Goal: Task Accomplishment & Management: Use online tool/utility

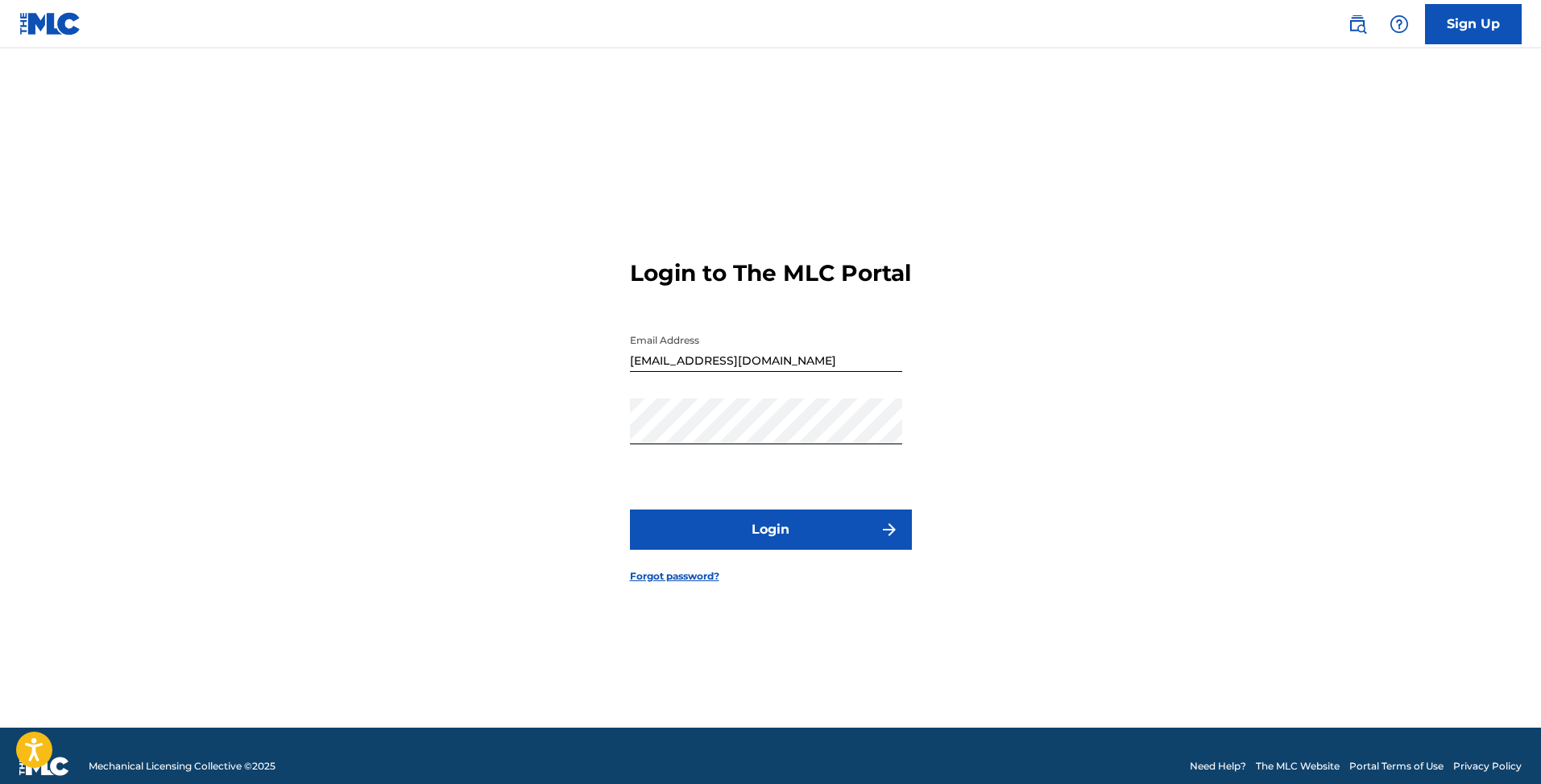
click at [847, 541] on button "Login" at bounding box center [770, 529] width 282 height 40
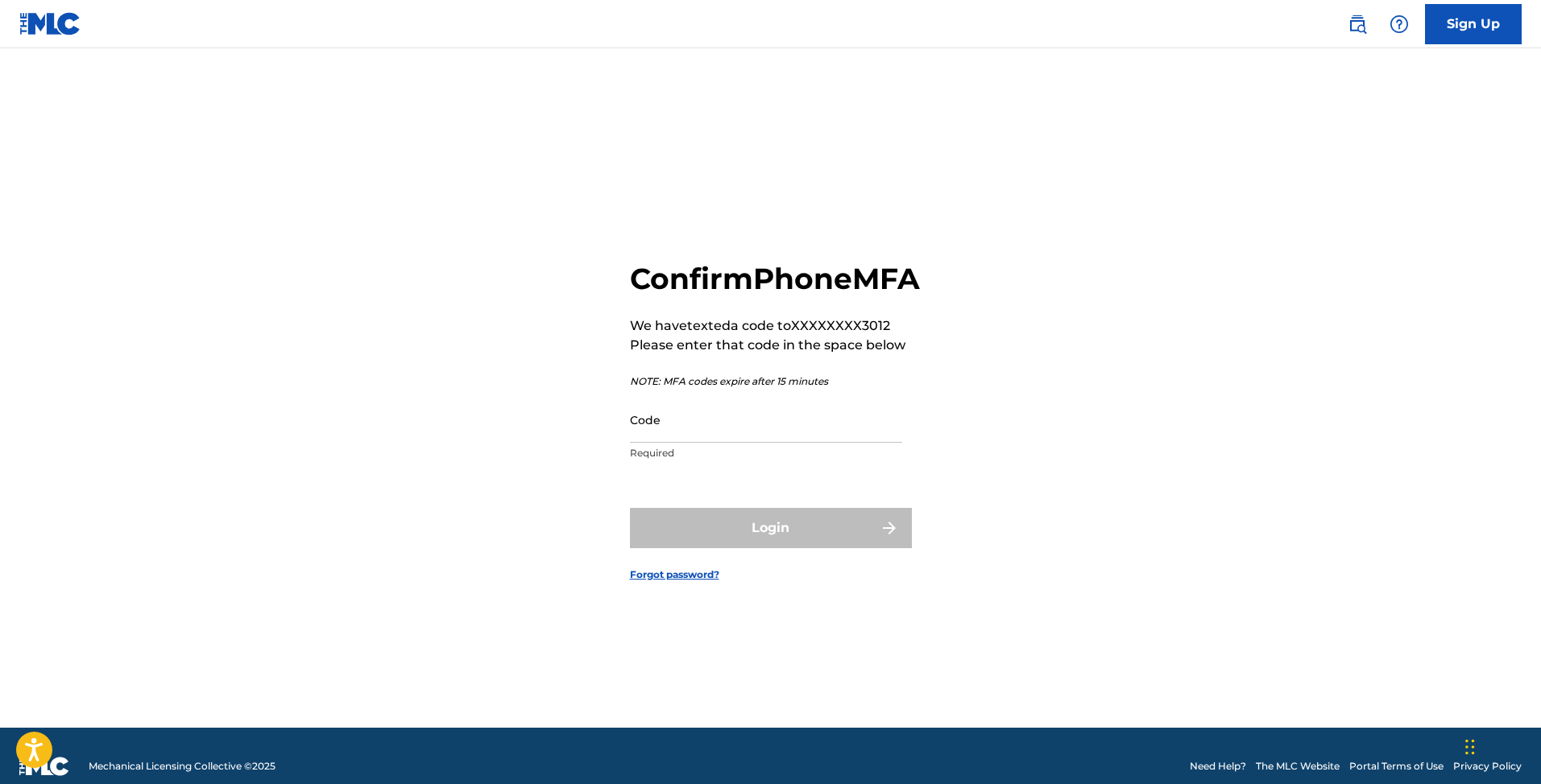
click at [695, 442] on input "Code" at bounding box center [766, 420] width 272 height 46
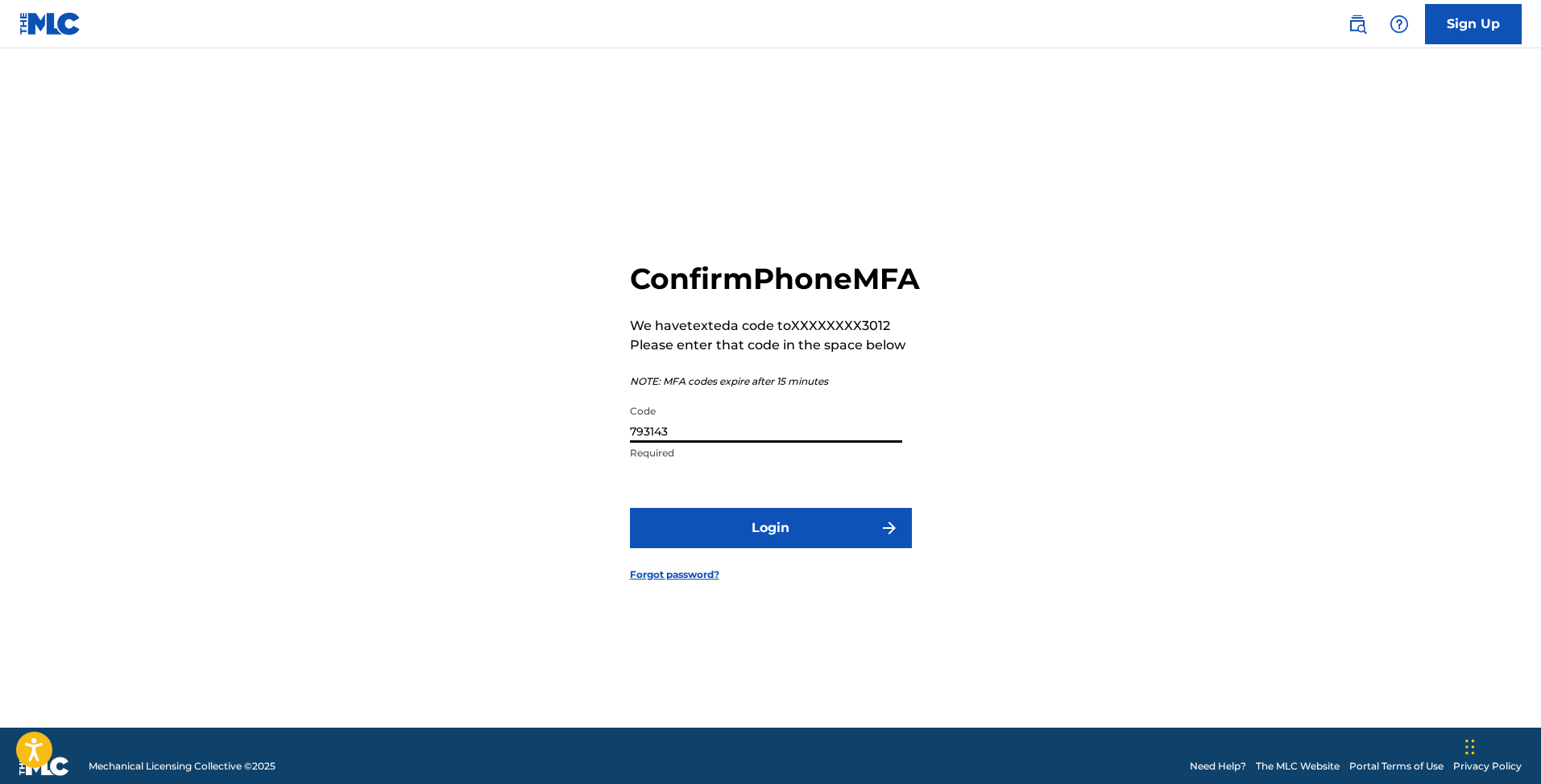
type input "793143"
click at [790, 529] on button "Login" at bounding box center [770, 528] width 282 height 40
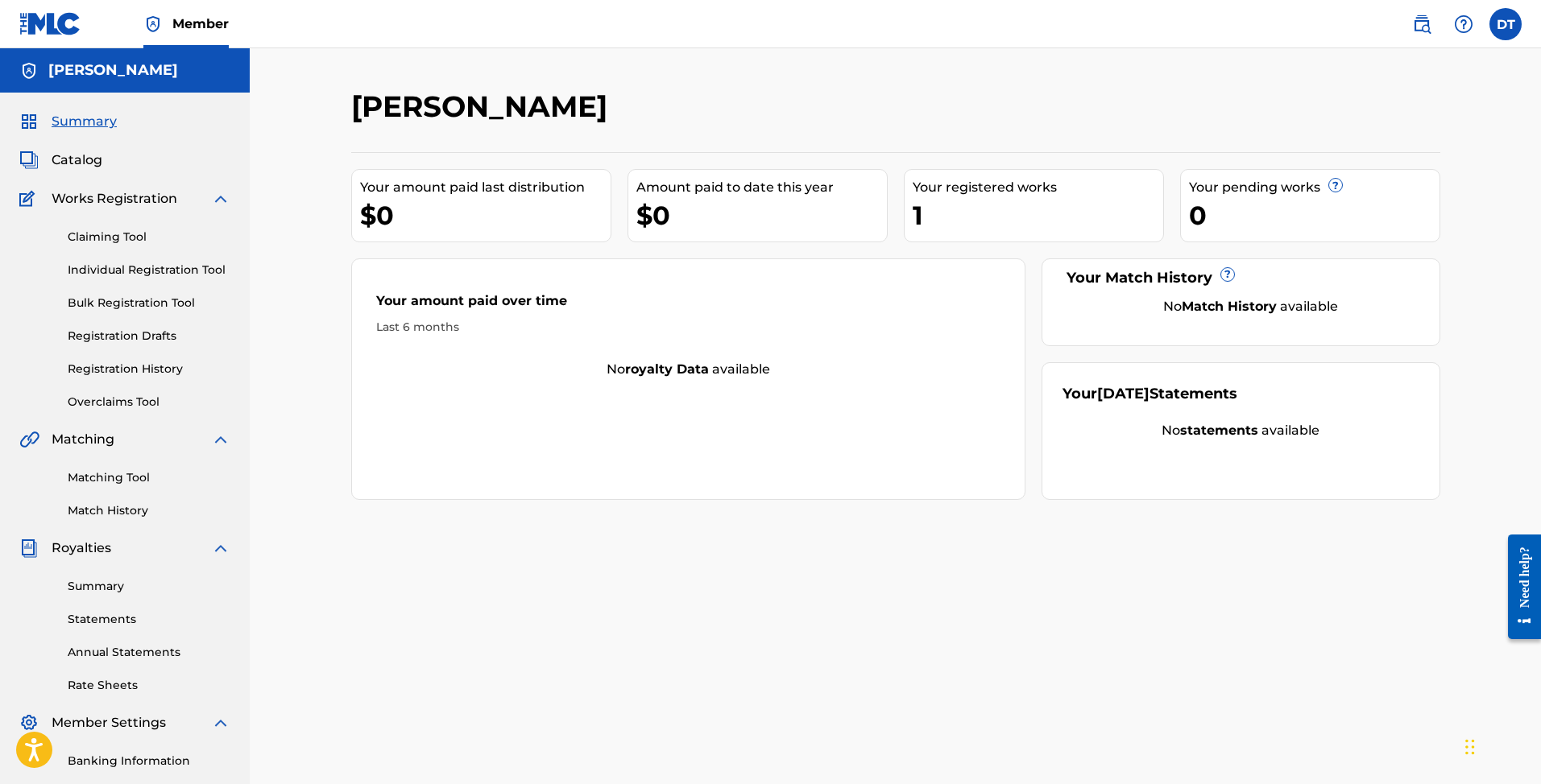
click at [60, 152] on span "Catalog" at bounding box center [77, 160] width 51 height 19
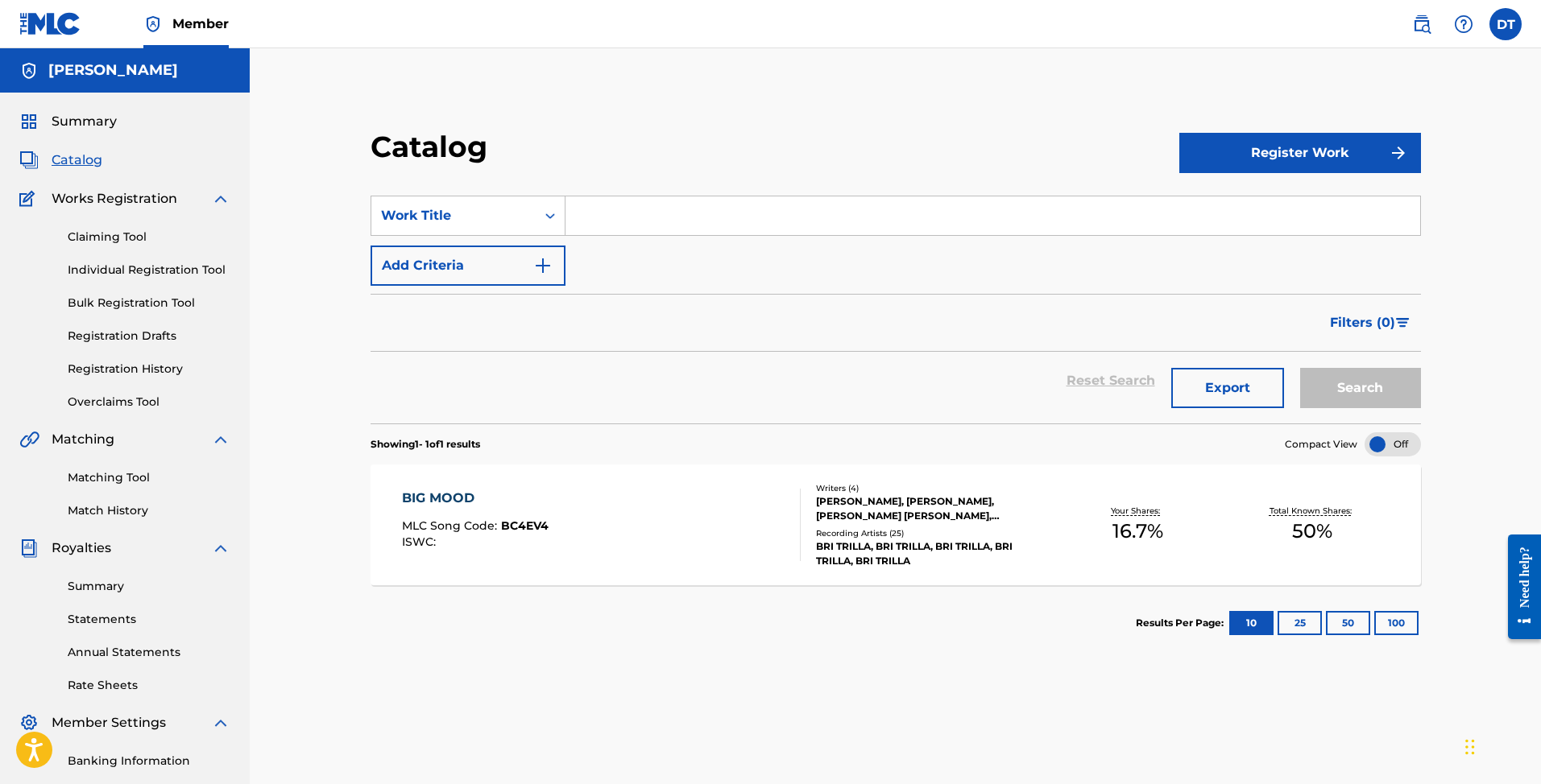
click at [70, 121] on span "Summary" at bounding box center [84, 121] width 65 height 19
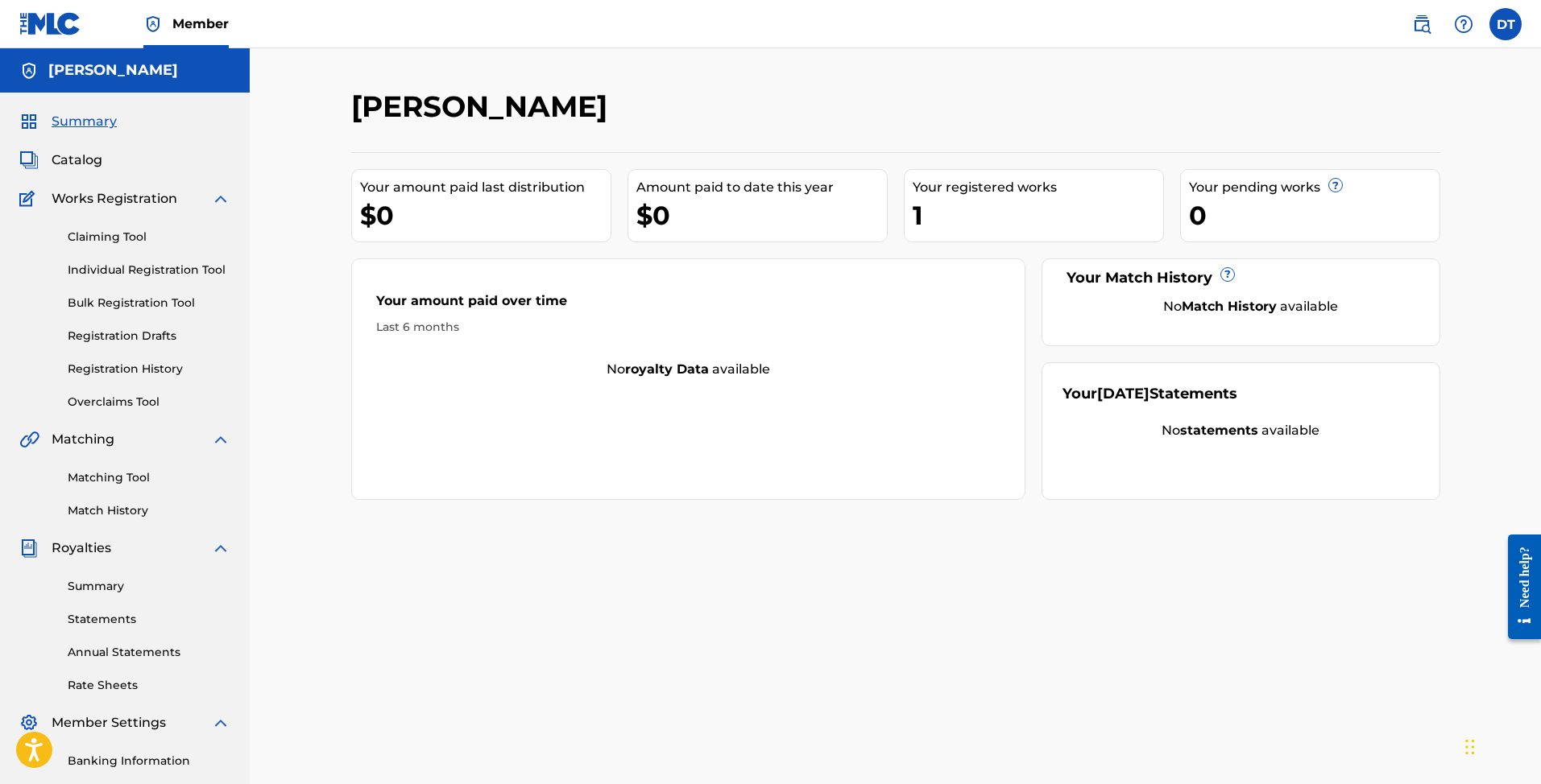
click at [115, 239] on link "Claiming Tool" at bounding box center [149, 237] width 163 height 17
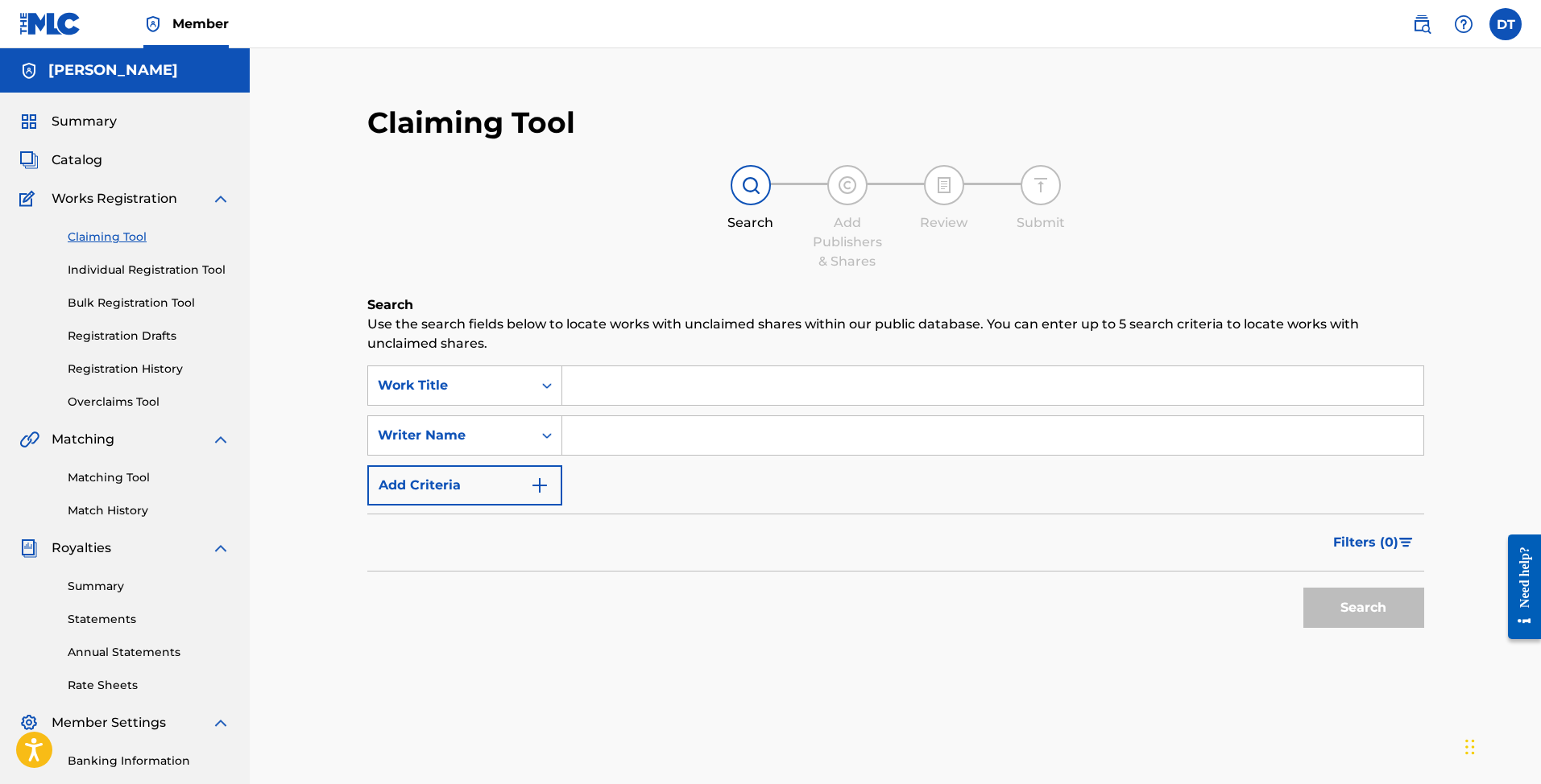
click at [119, 277] on link "Individual Registration Tool" at bounding box center [149, 270] width 163 height 17
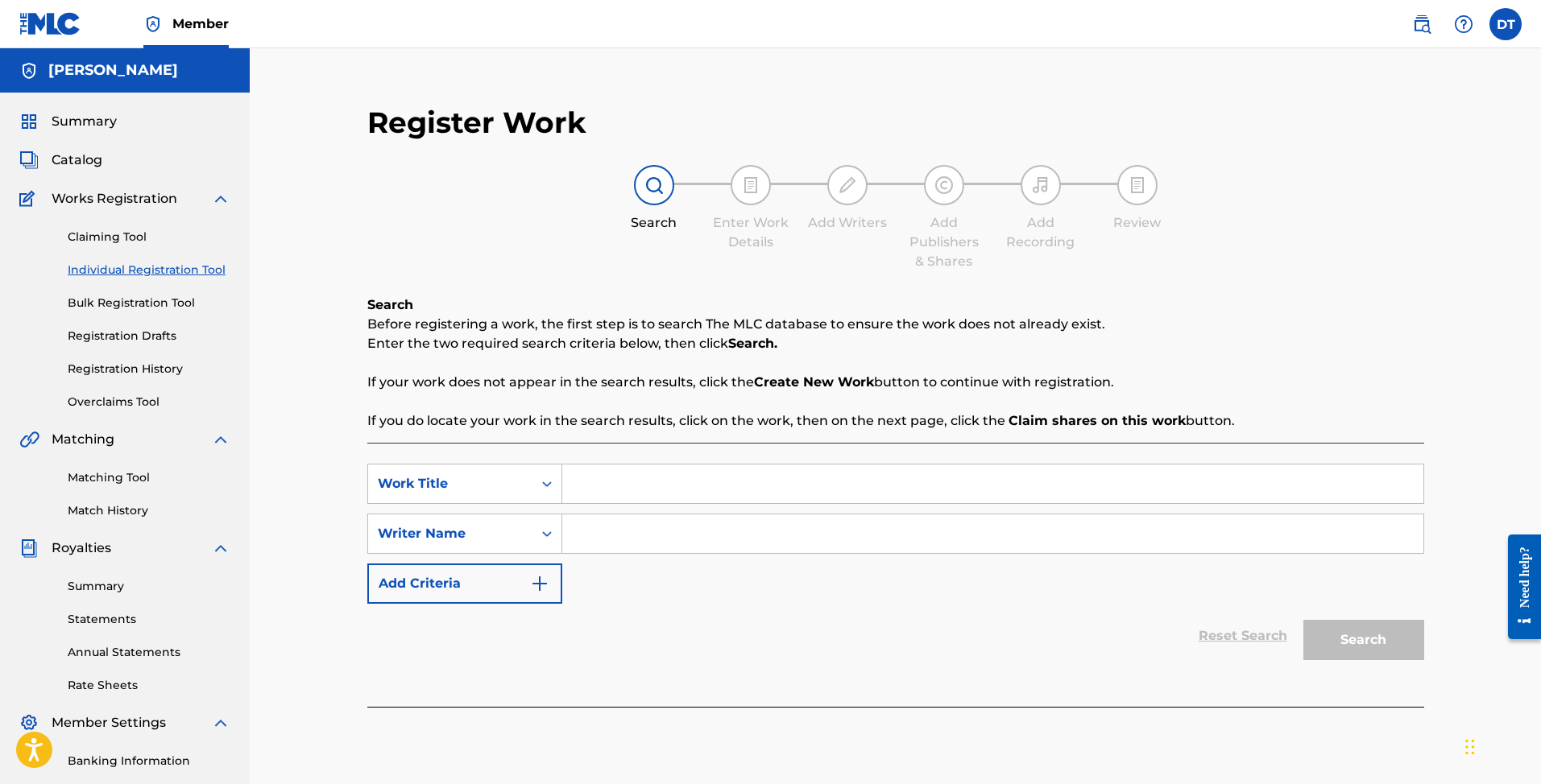
click at [79, 157] on span "Catalog" at bounding box center [77, 160] width 51 height 19
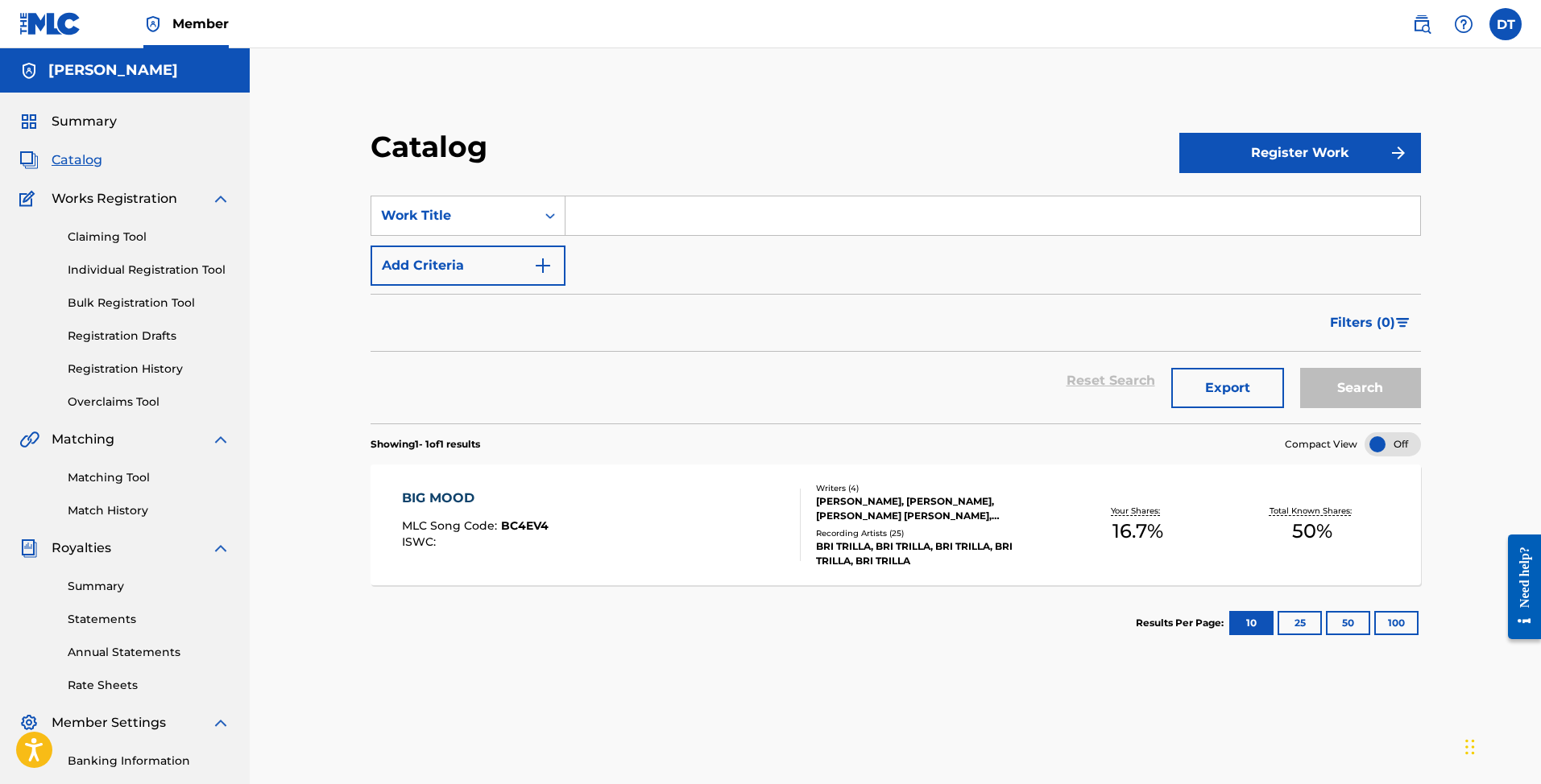
click at [629, 515] on div "BIG MOOD MLC Song Code : BC4EV4 ISWC :" at bounding box center [601, 525] width 399 height 72
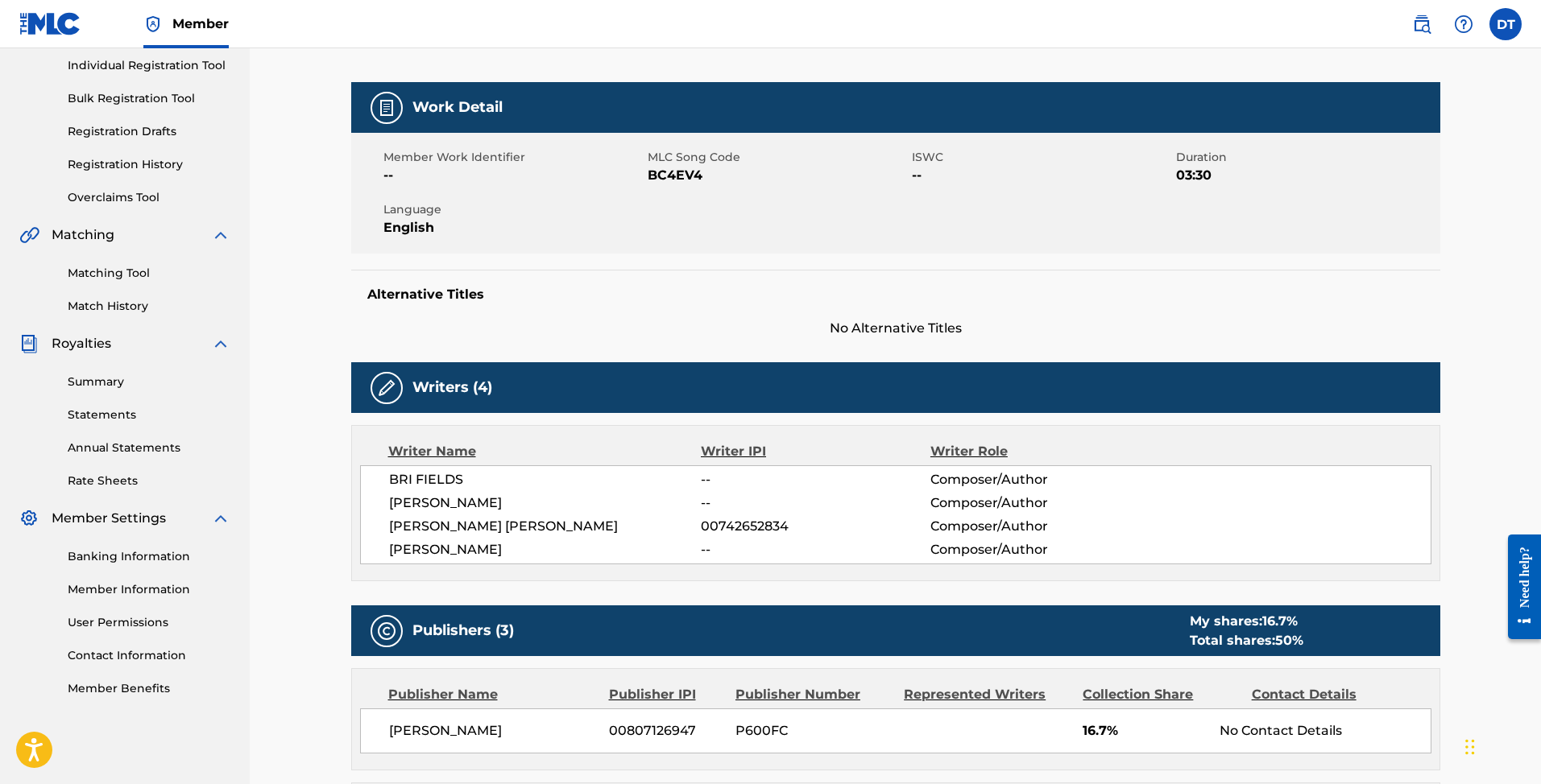
scroll to position [205, 0]
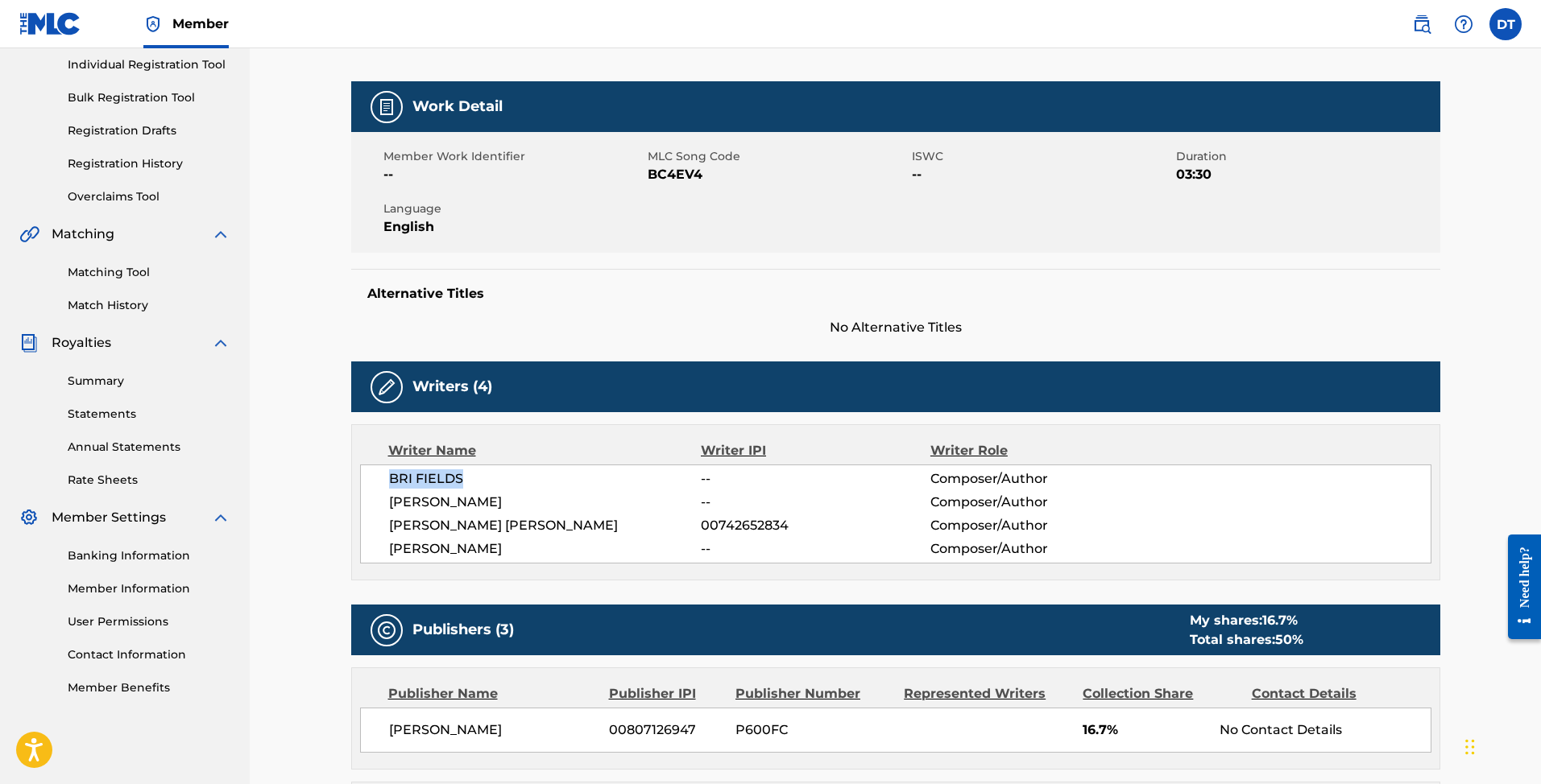
drag, startPoint x: 393, startPoint y: 478, endPoint x: 467, endPoint y: 480, distance: 74.0
click at [467, 480] on span "BRI FIELDS" at bounding box center [545, 479] width 312 height 19
copy span "BRI FIELDS"
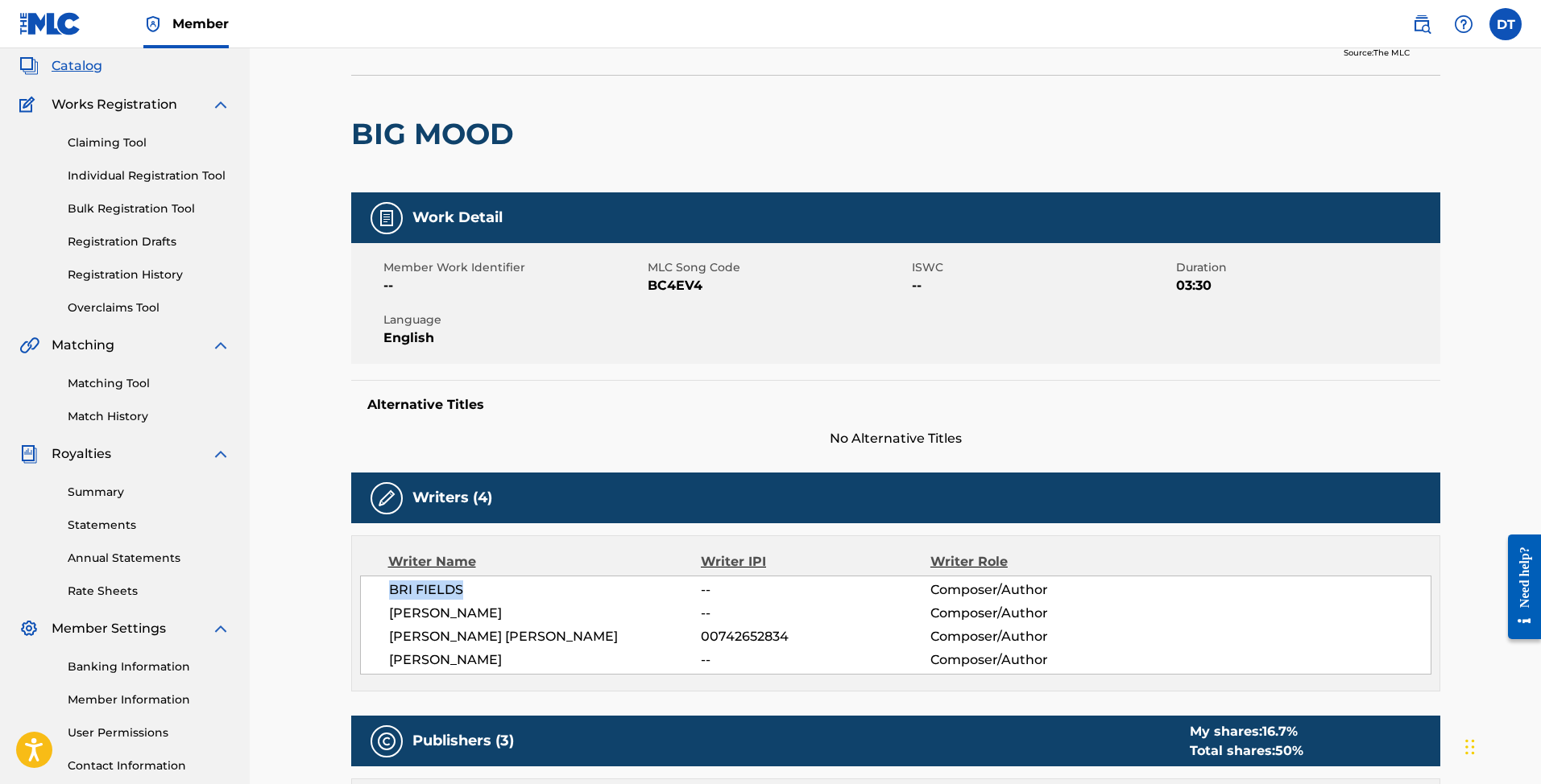
scroll to position [92, 0]
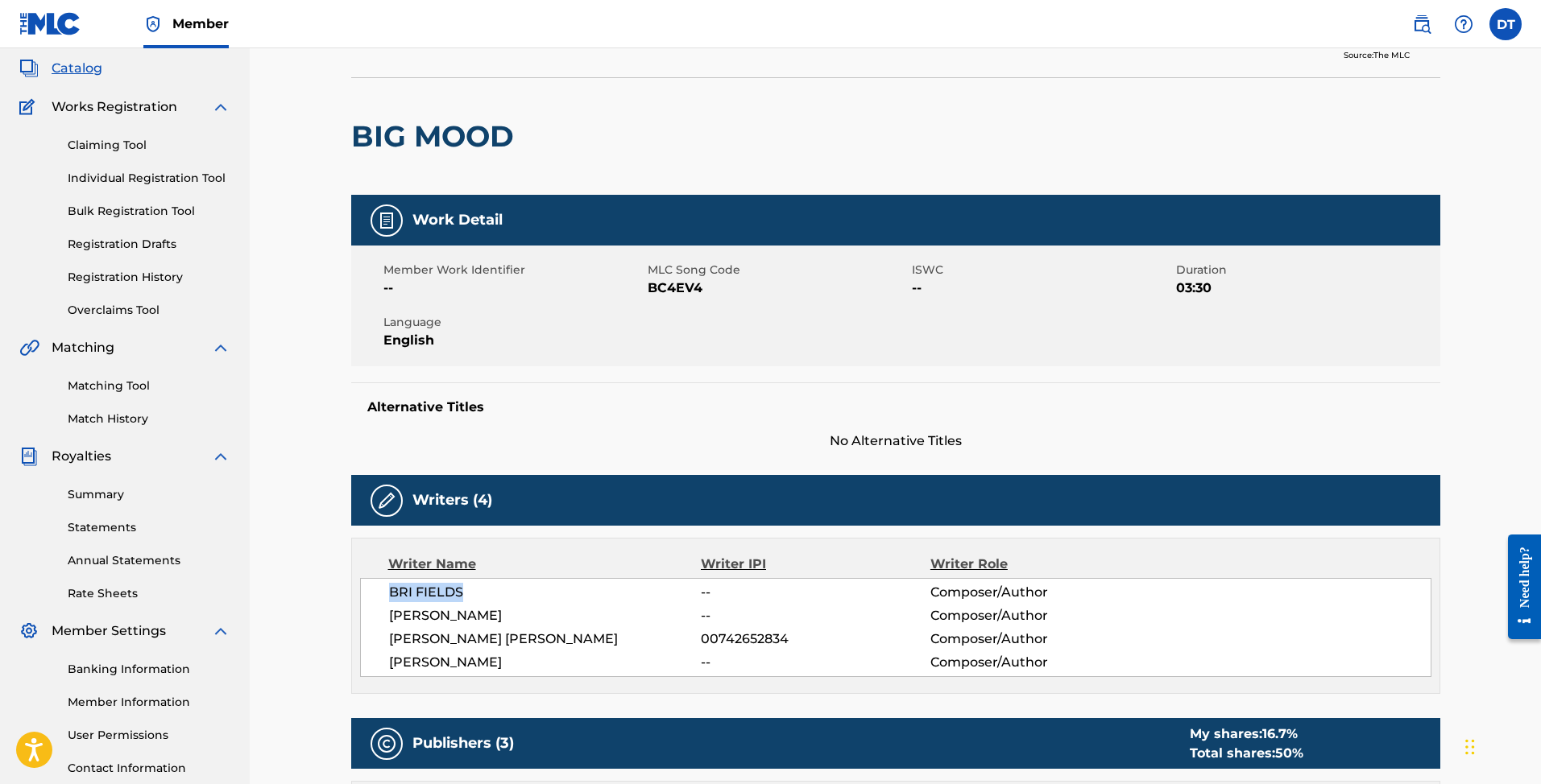
click at [162, 177] on link "Individual Registration Tool" at bounding box center [149, 179] width 163 height 17
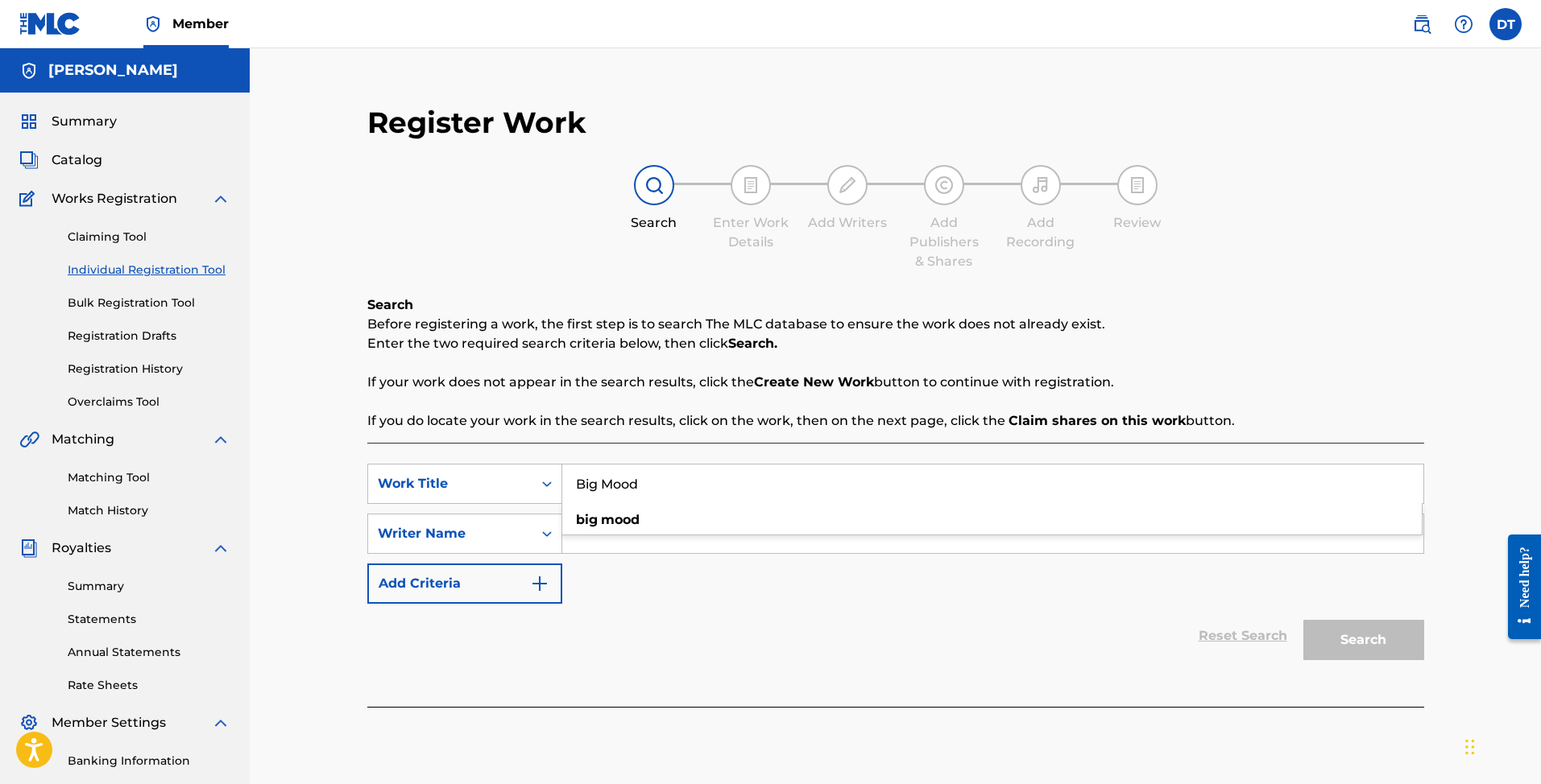
type input "Big Mood"
click at [608, 548] on input "Search Form" at bounding box center [993, 534] width 861 height 39
paste input "BRI FIELDS"
type input "BRI FIELDS"
click at [1322, 630] on button "Search" at bounding box center [1363, 640] width 120 height 40
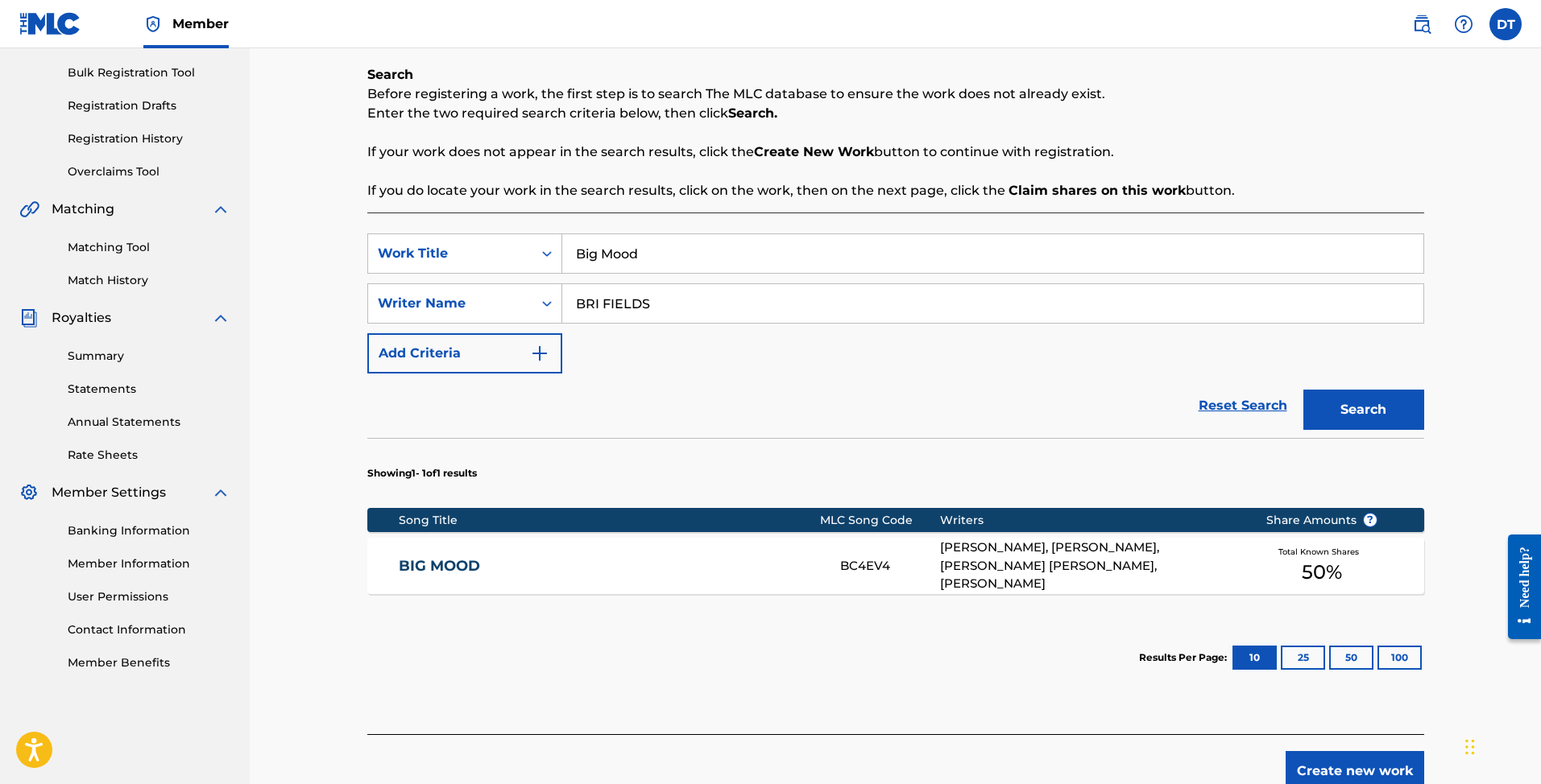
scroll to position [233, 0]
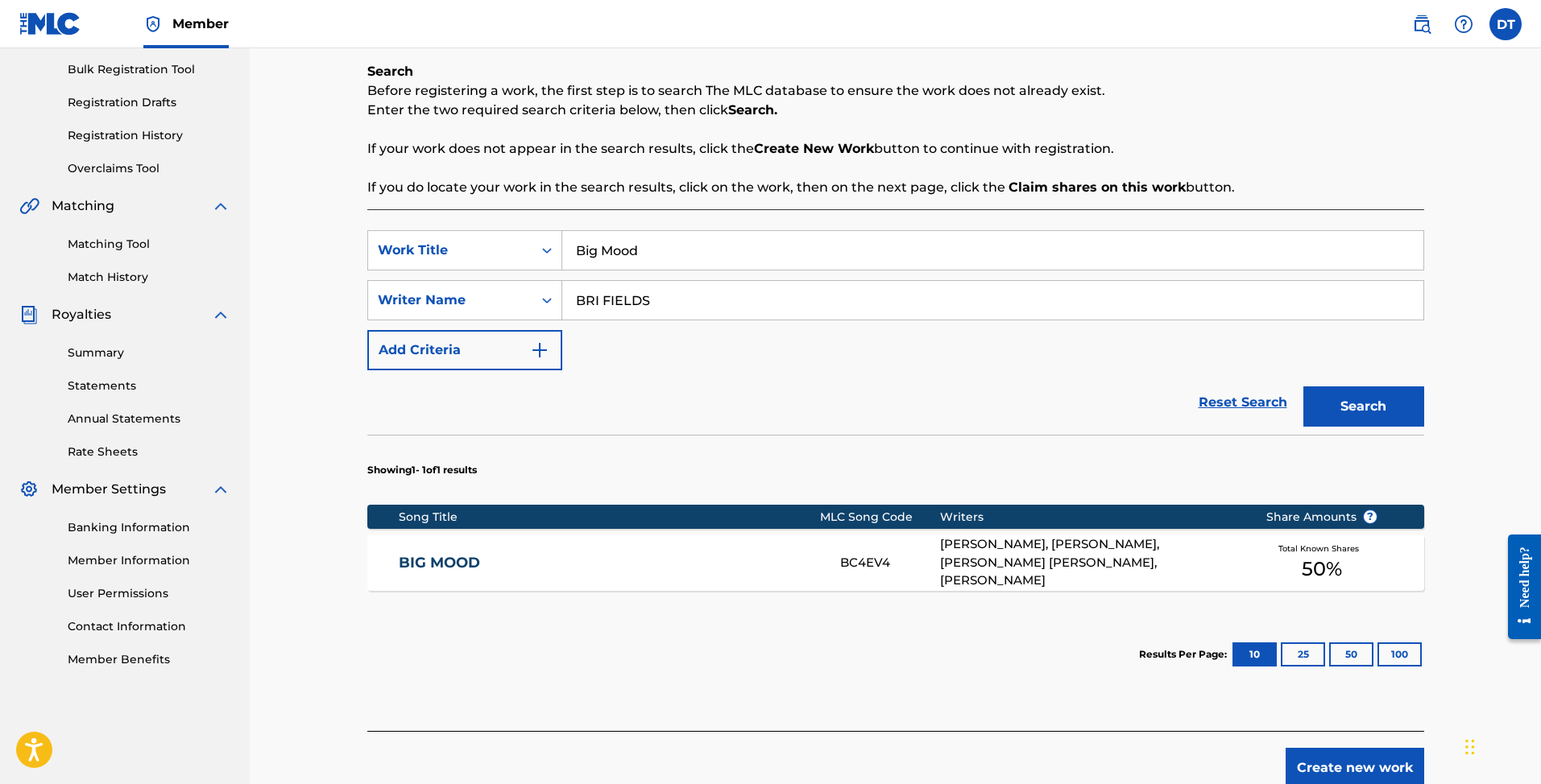
click at [663, 560] on link "BIG MOOD" at bounding box center [608, 563] width 420 height 19
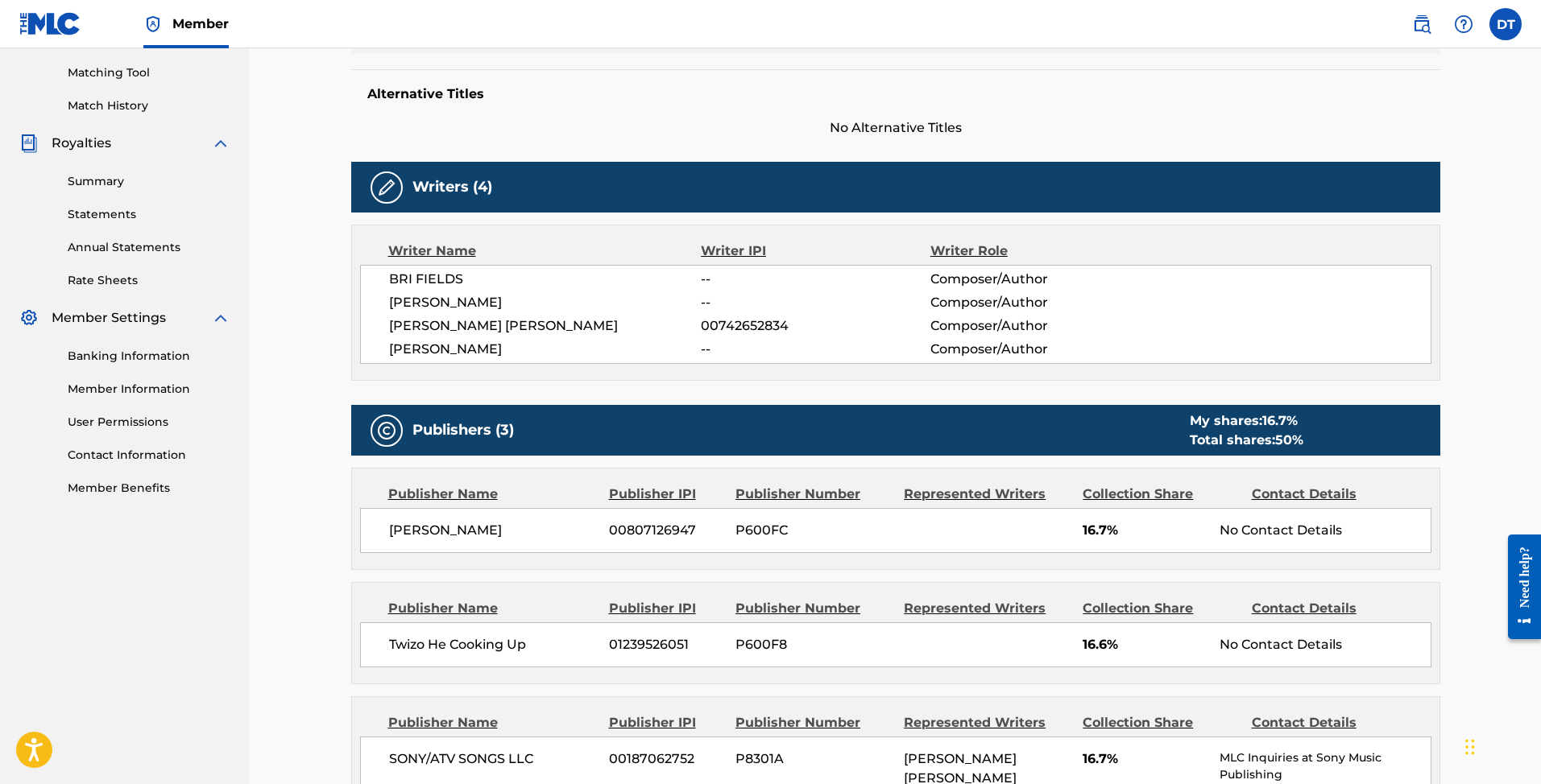
scroll to position [404, 0]
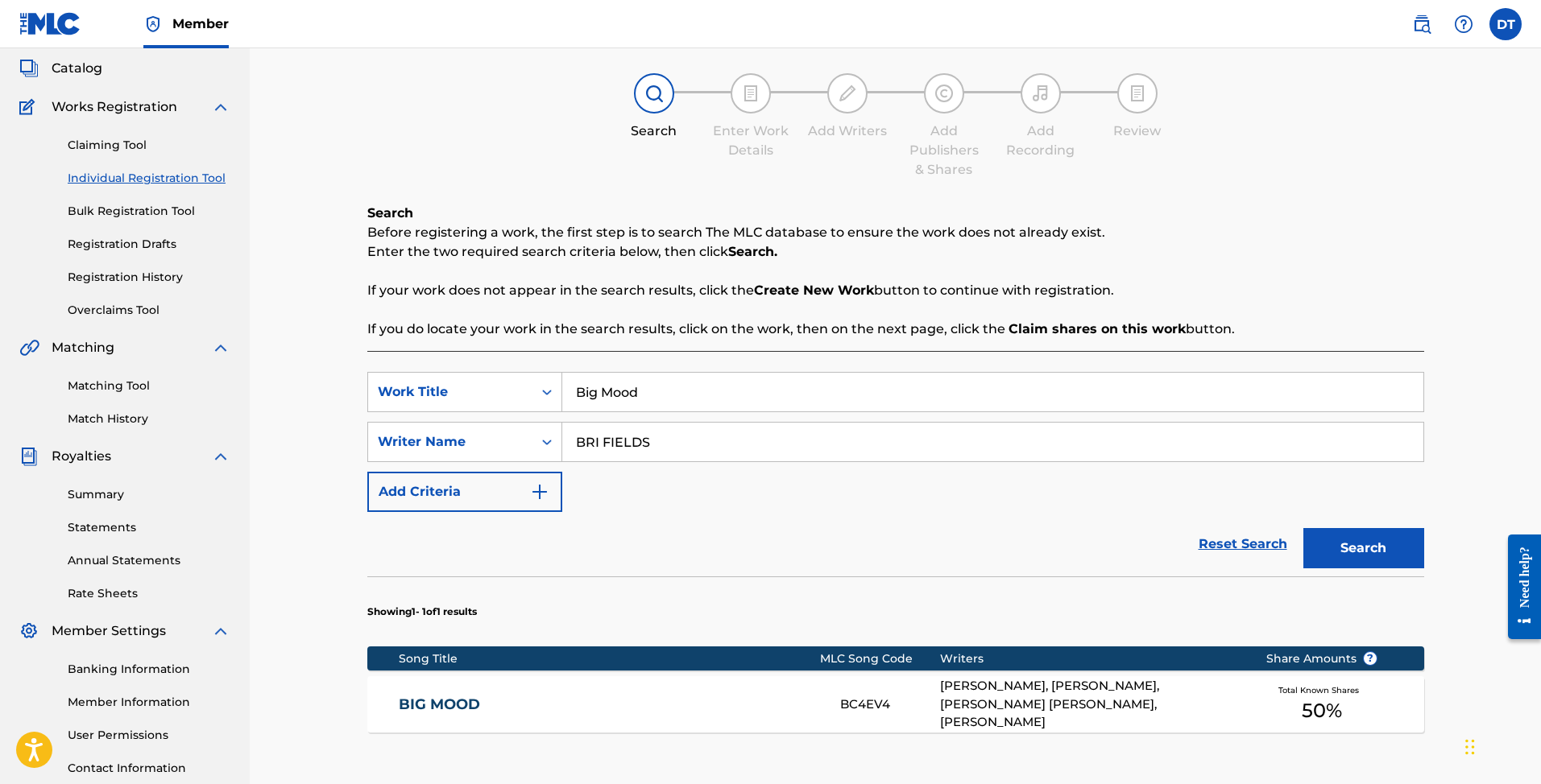
scroll to position [91, 0]
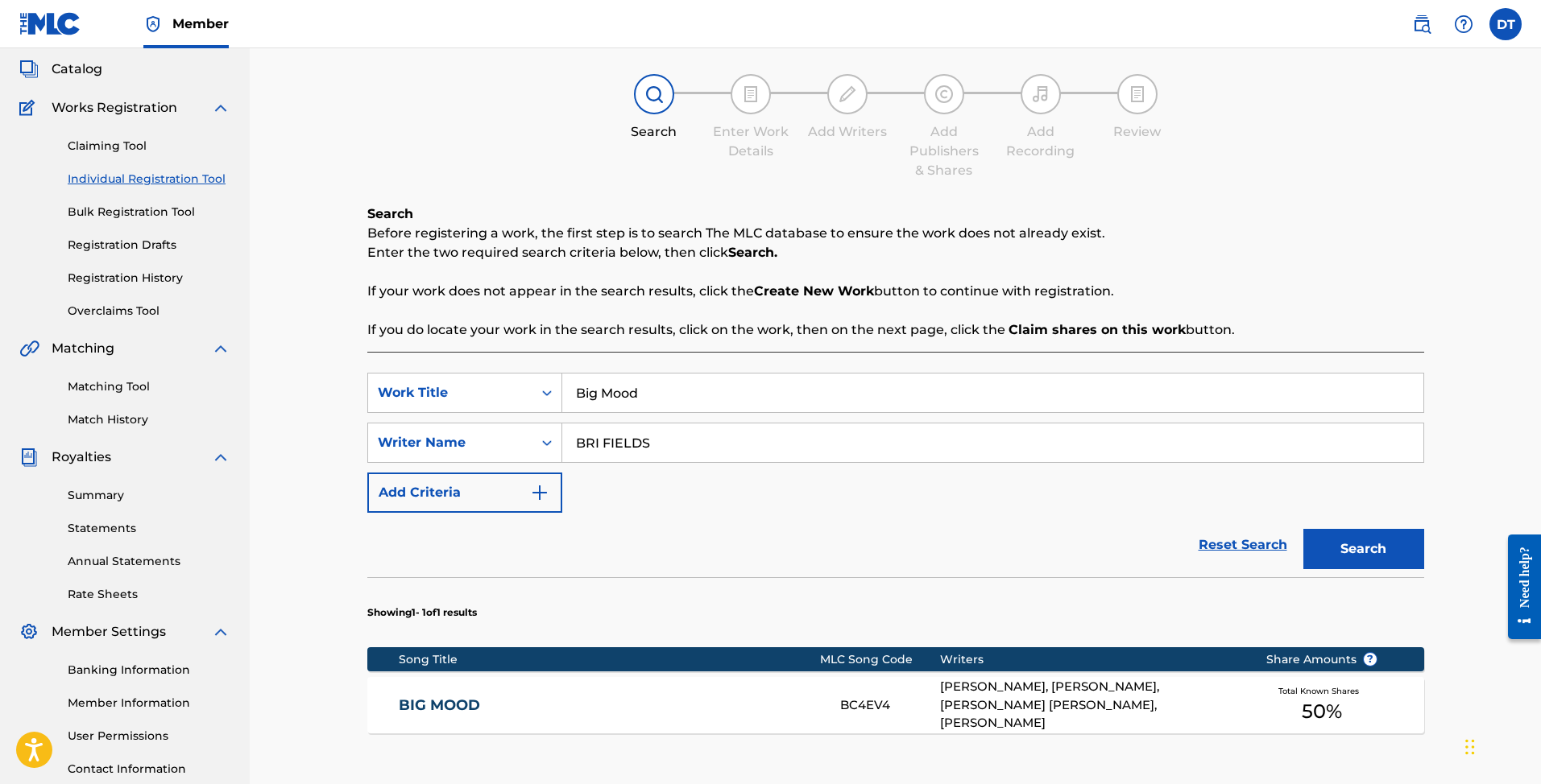
click at [132, 386] on link "Matching Tool" at bounding box center [149, 387] width 163 height 17
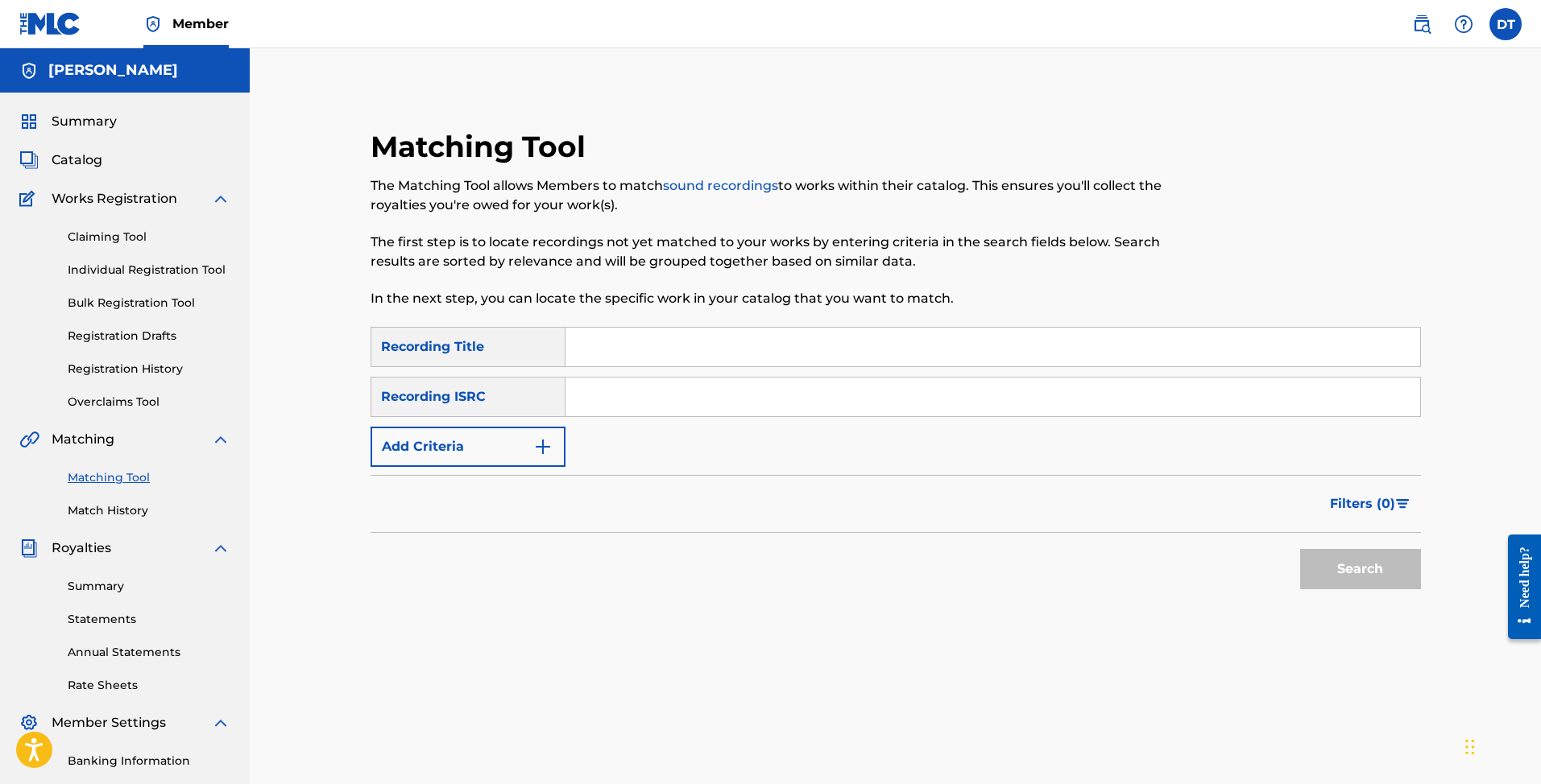
click at [609, 341] on input "Search Form" at bounding box center [993, 347] width 855 height 39
type input "big mood"
click at [521, 436] on button "Add Criteria" at bounding box center [468, 446] width 194 height 40
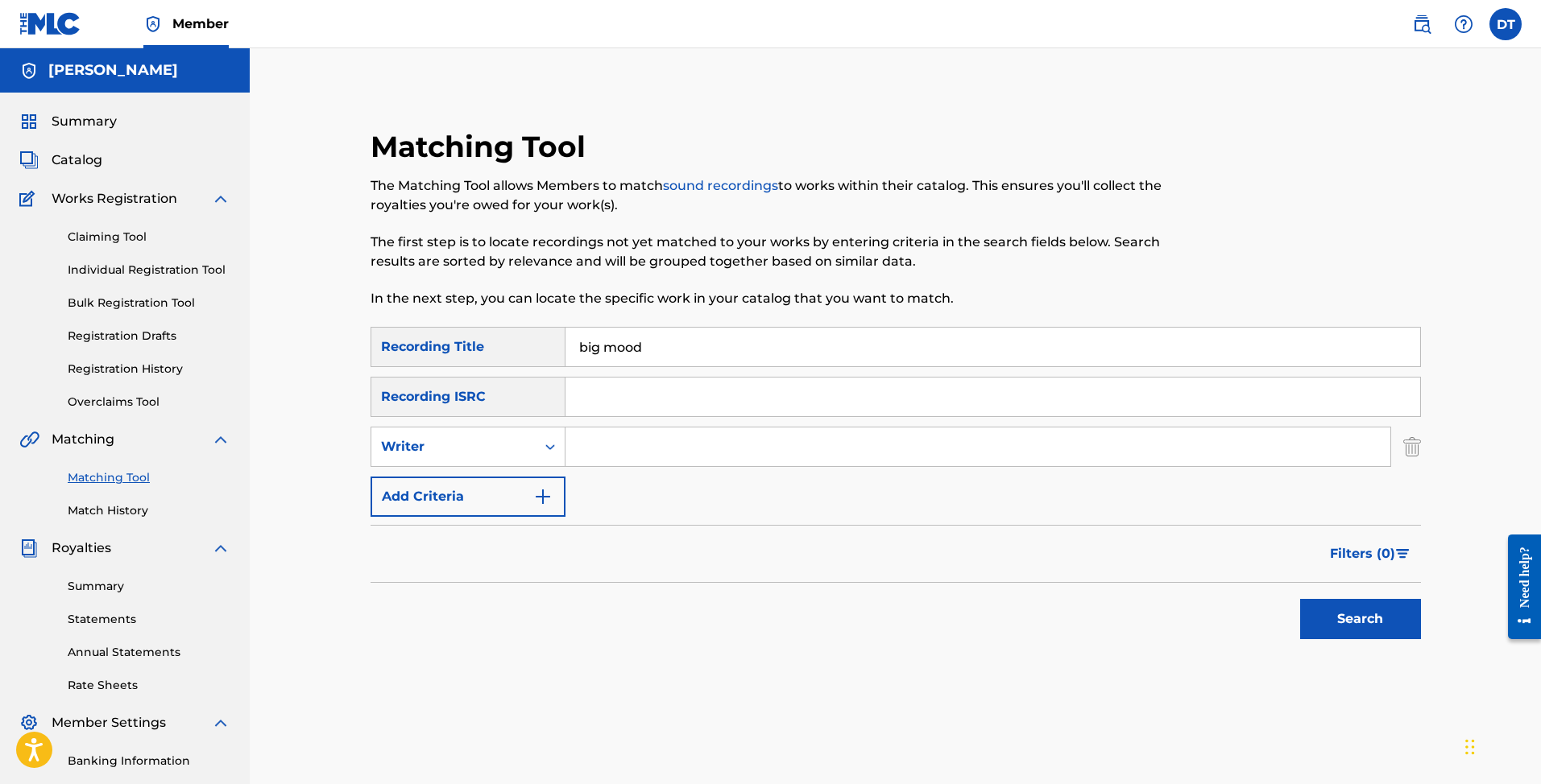
click at [606, 436] on input "Search Form" at bounding box center [978, 447] width 825 height 39
paste input "BRI FIELDS"
type input "BRI FIELDS"
click at [1382, 622] on button "Search" at bounding box center [1360, 618] width 120 height 40
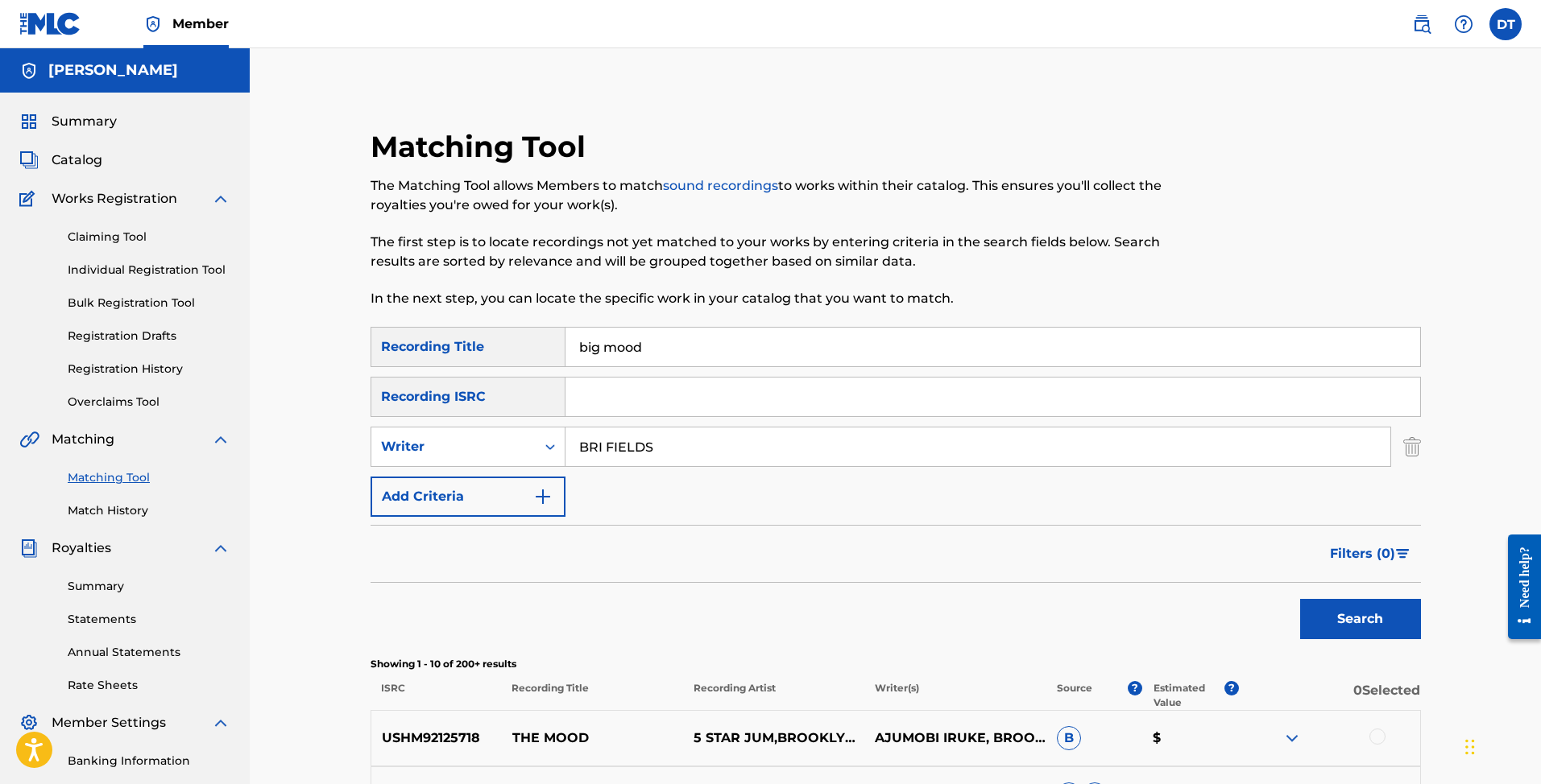
drag, startPoint x: 676, startPoint y: 349, endPoint x: 539, endPoint y: 350, distance: 137.0
click at [539, 350] on div "SearchWithCriteriadafce74b-018b-4f2c-986c-d8794c97970e Recording Title big mood" at bounding box center [896, 346] width 1050 height 40
click at [1359, 619] on button "Search" at bounding box center [1360, 618] width 120 height 40
click at [133, 238] on link "Claiming Tool" at bounding box center [149, 237] width 163 height 17
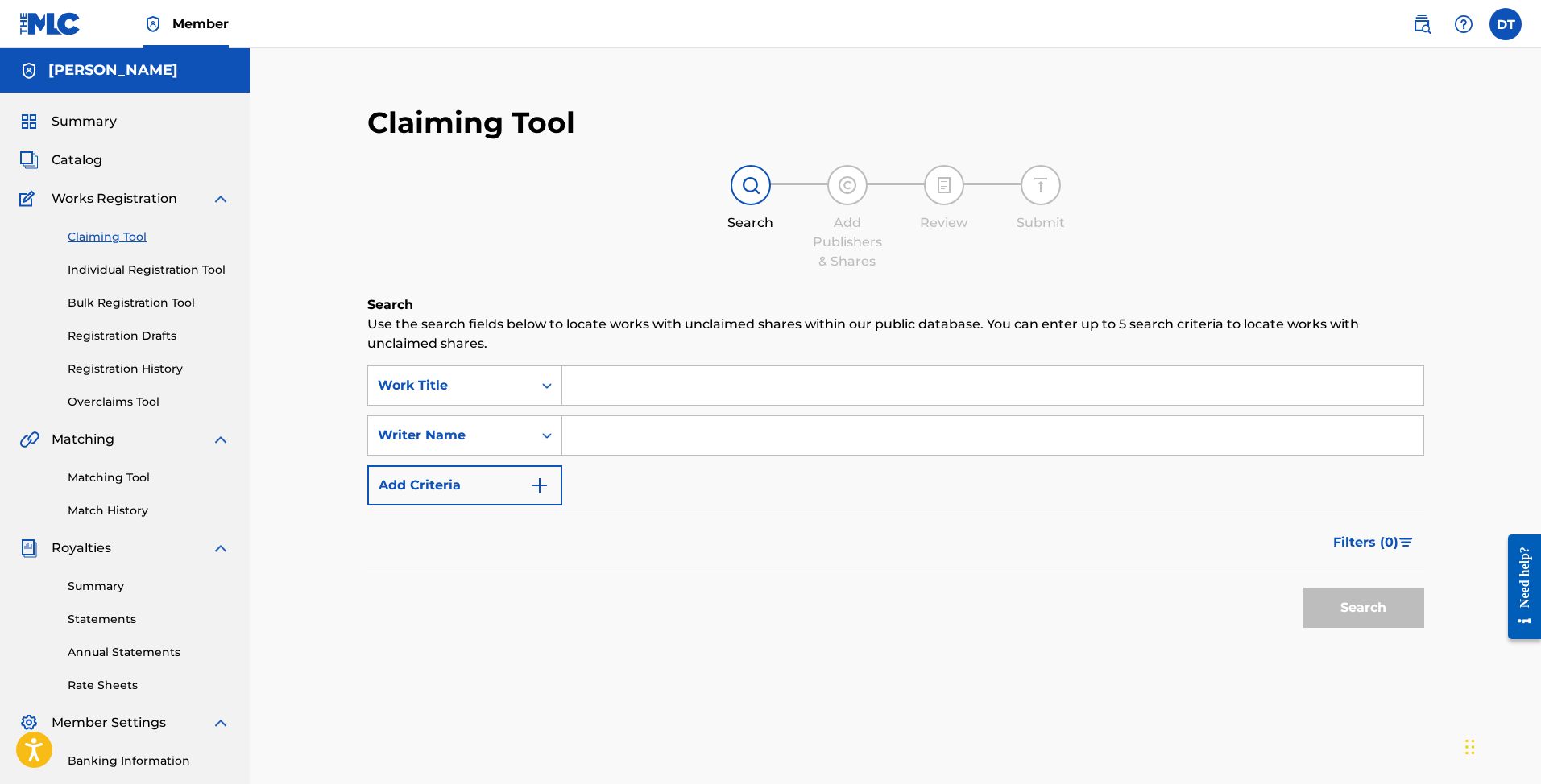
click at [608, 376] on input "Search Form" at bounding box center [993, 386] width 861 height 39
paste input "BRI FIELDS"
type input "BRI FIELDS"
click at [663, 517] on div "Filters ( 0 )" at bounding box center [896, 542] width 1057 height 58
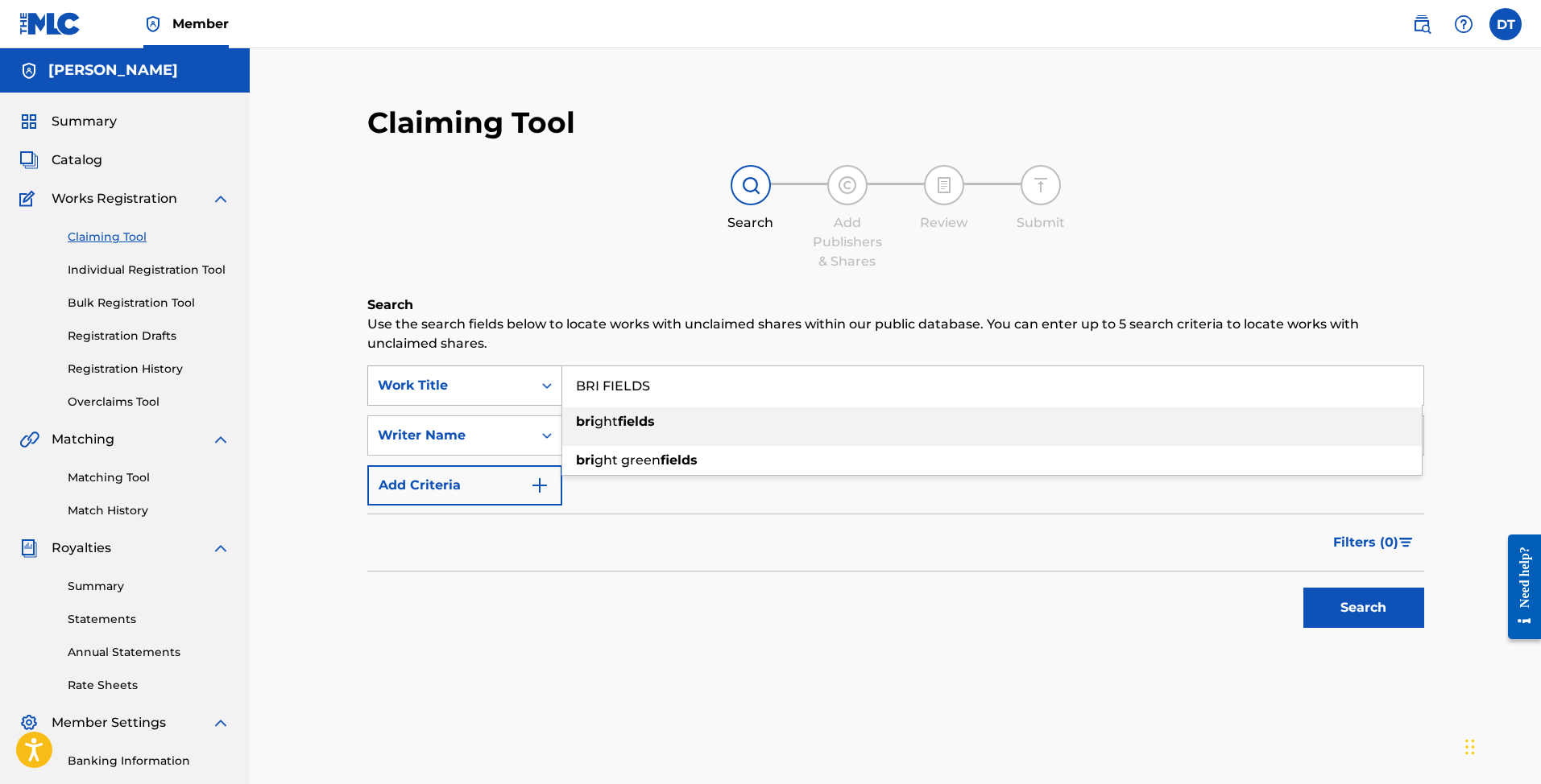
drag, startPoint x: 695, startPoint y: 396, endPoint x: 520, endPoint y: 388, distance: 175.2
click at [520, 386] on div "SearchWithCriteria24720ba2-e4a9-49ec-926c-99aa7b377cbd Work Title BRI FIELDS br…" at bounding box center [896, 385] width 1057 height 40
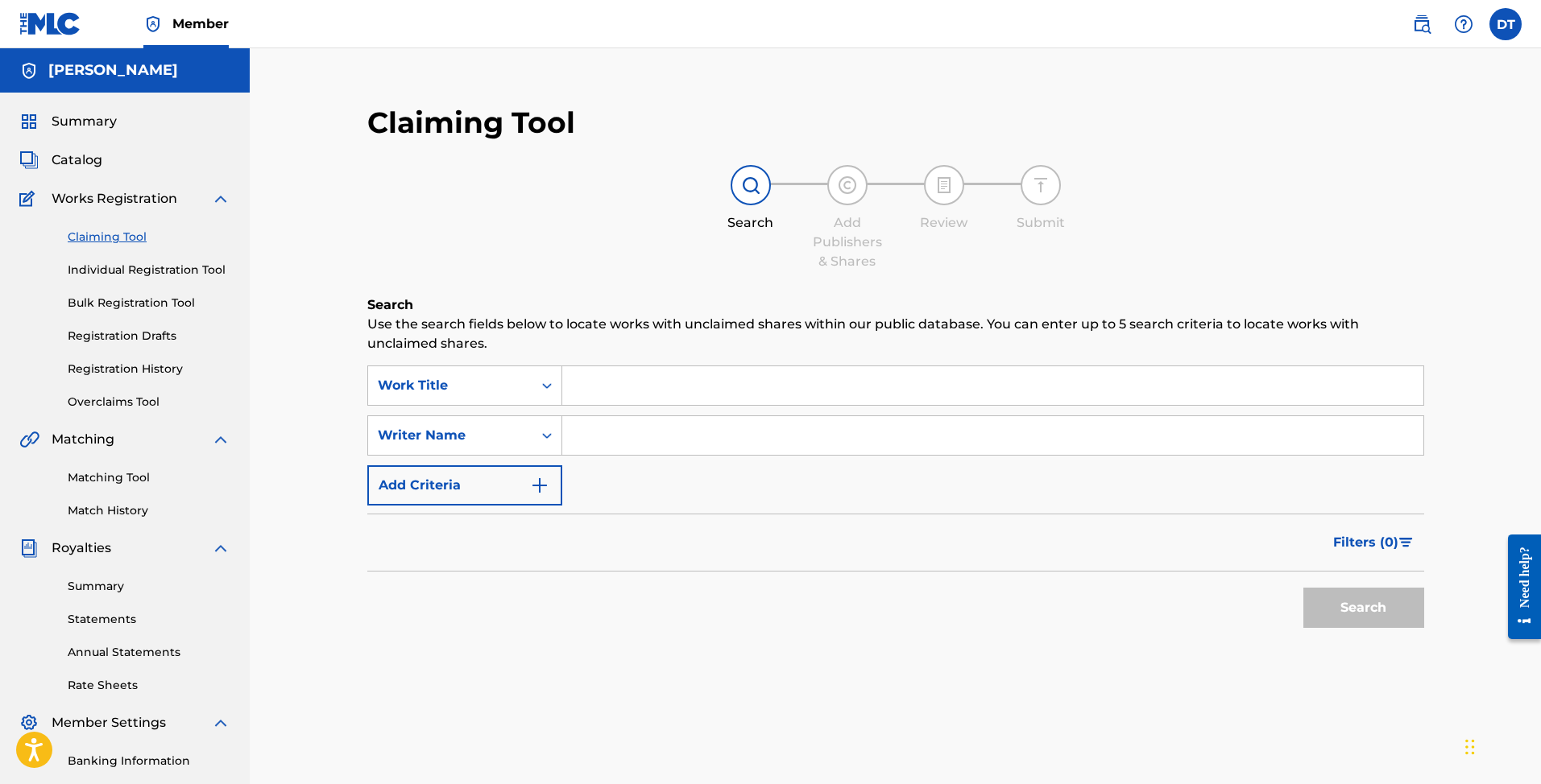
paste input "BRI FIELDS"
type input "BRI FIELDS"
click at [615, 391] on input "Search Form" at bounding box center [993, 386] width 861 height 39
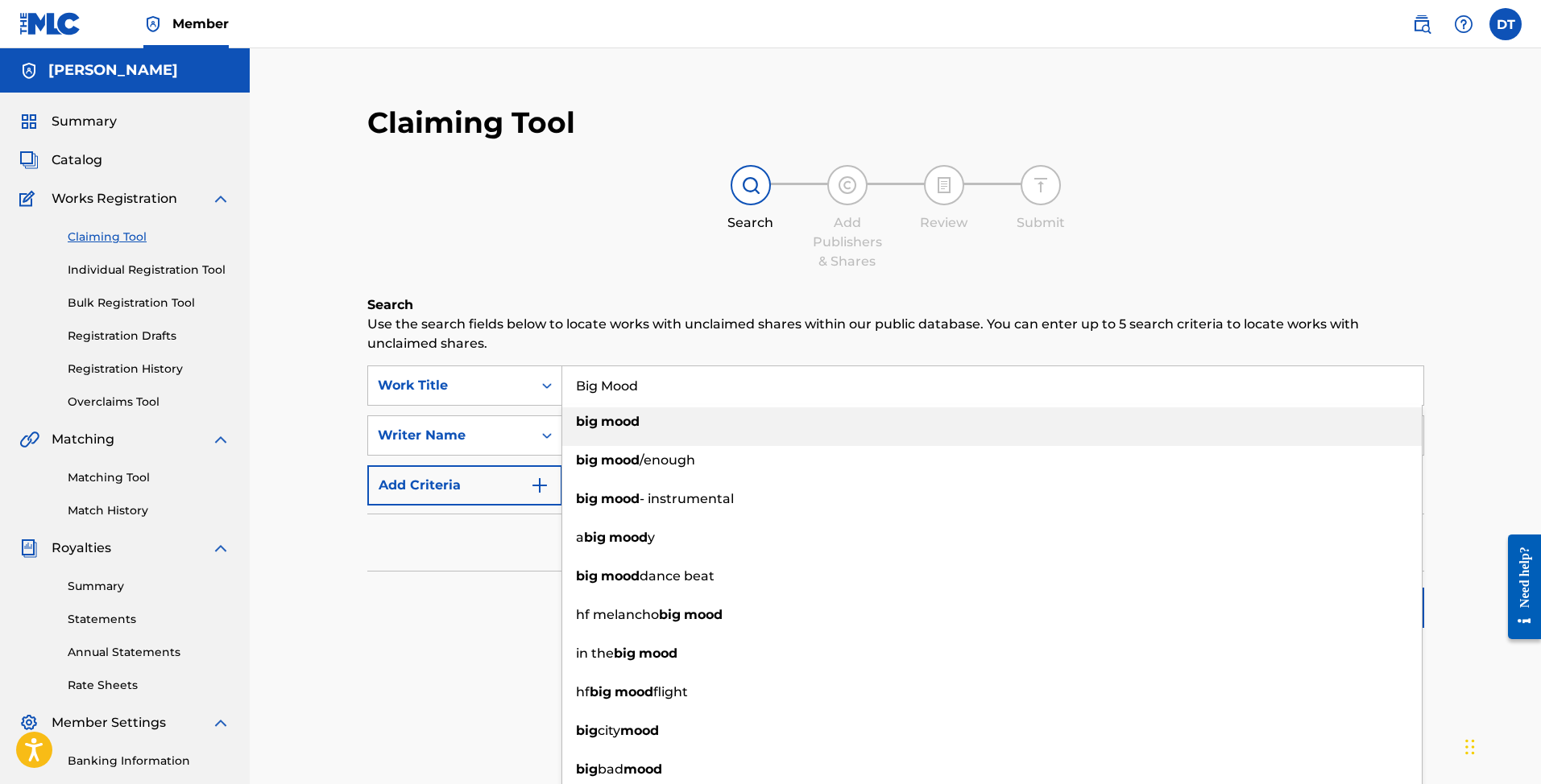
type input "big mood"
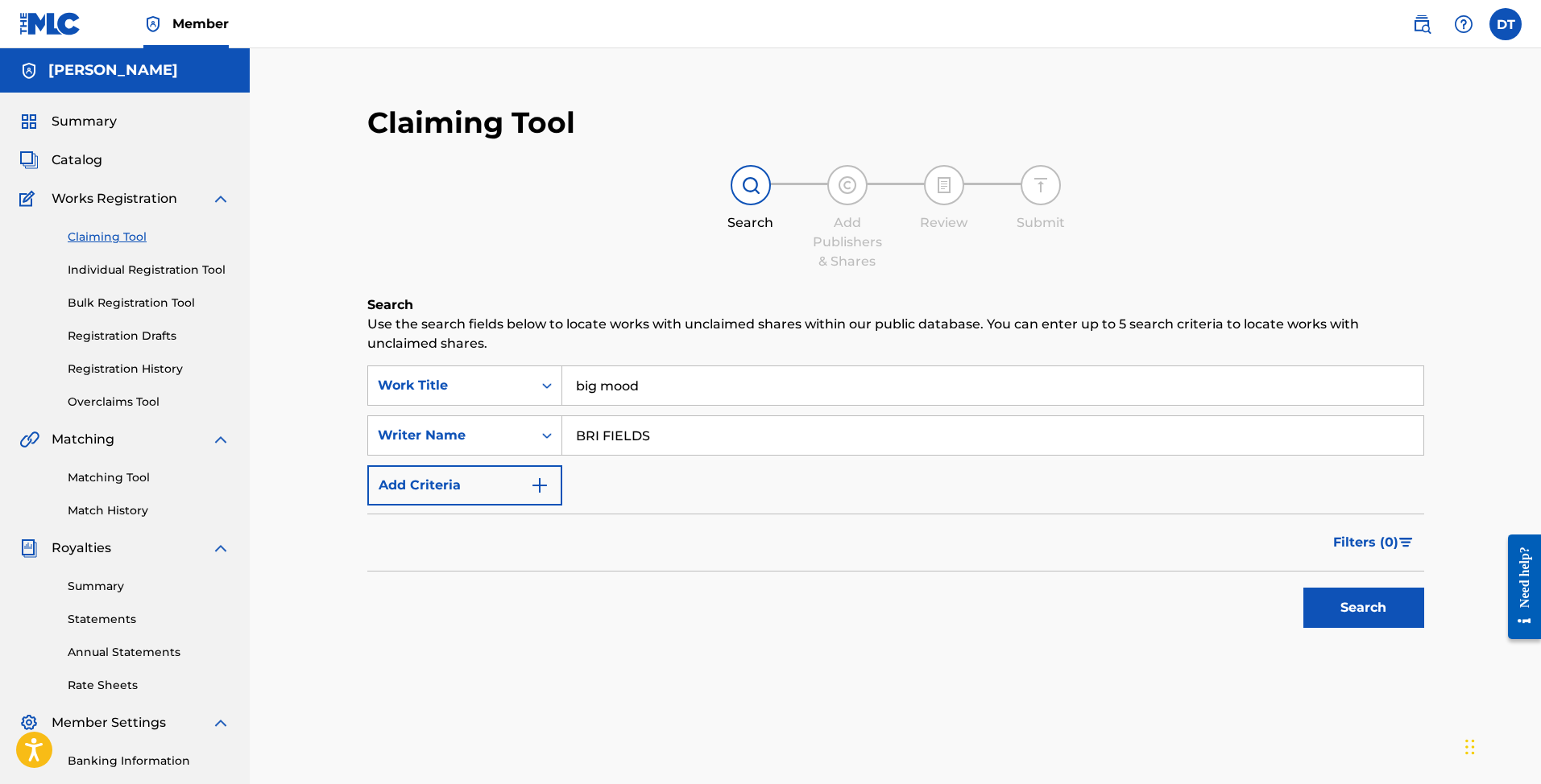
click at [1327, 603] on button "Search" at bounding box center [1363, 607] width 120 height 40
click at [1338, 612] on button "Search" at bounding box center [1363, 607] width 120 height 40
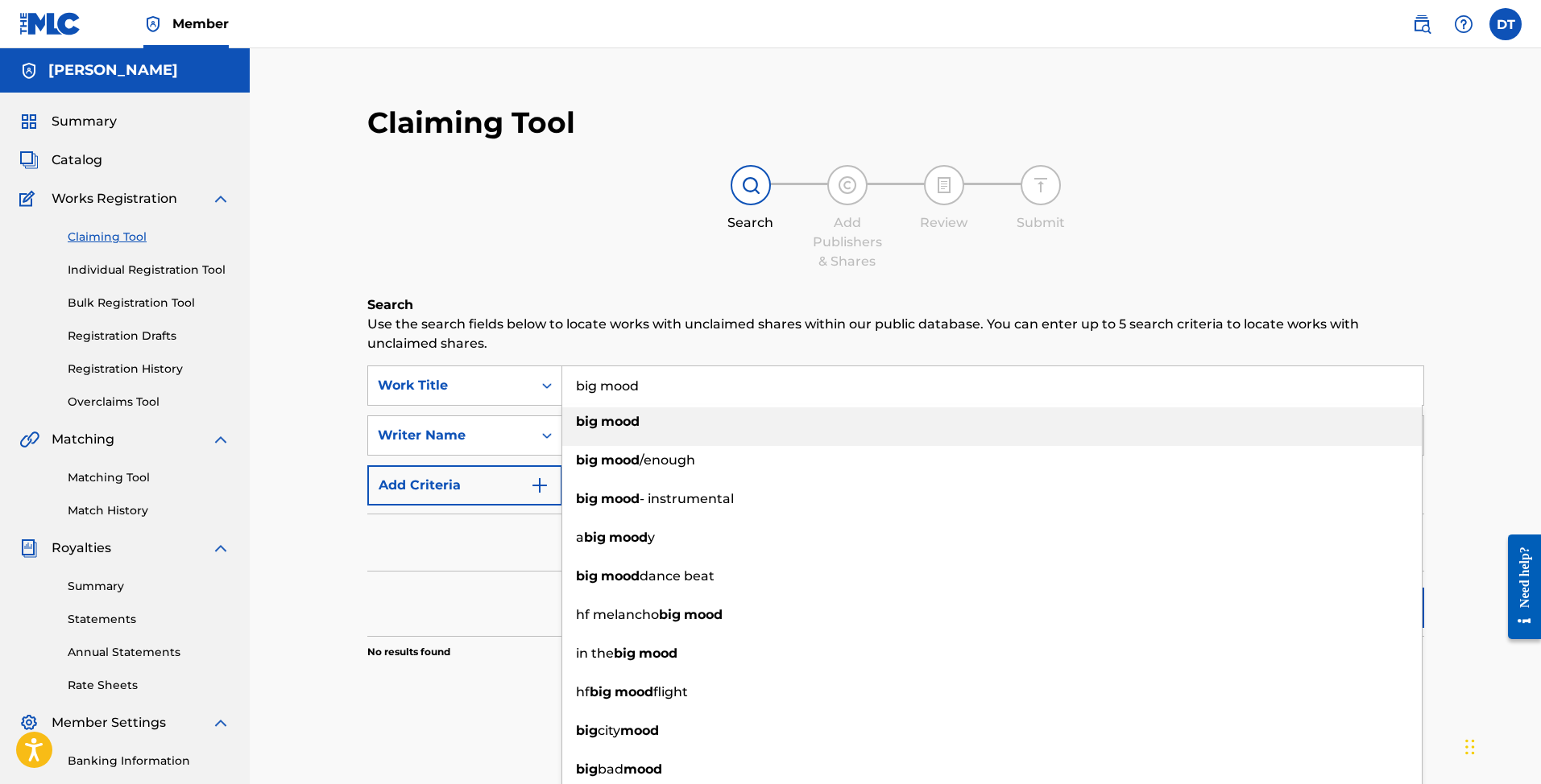
drag, startPoint x: 703, startPoint y: 384, endPoint x: 429, endPoint y: 362, distance: 274.9
click at [430, 363] on div "Search Use the search fields below to locate works with unclaimed shares within…" at bounding box center [896, 517] width 1057 height 444
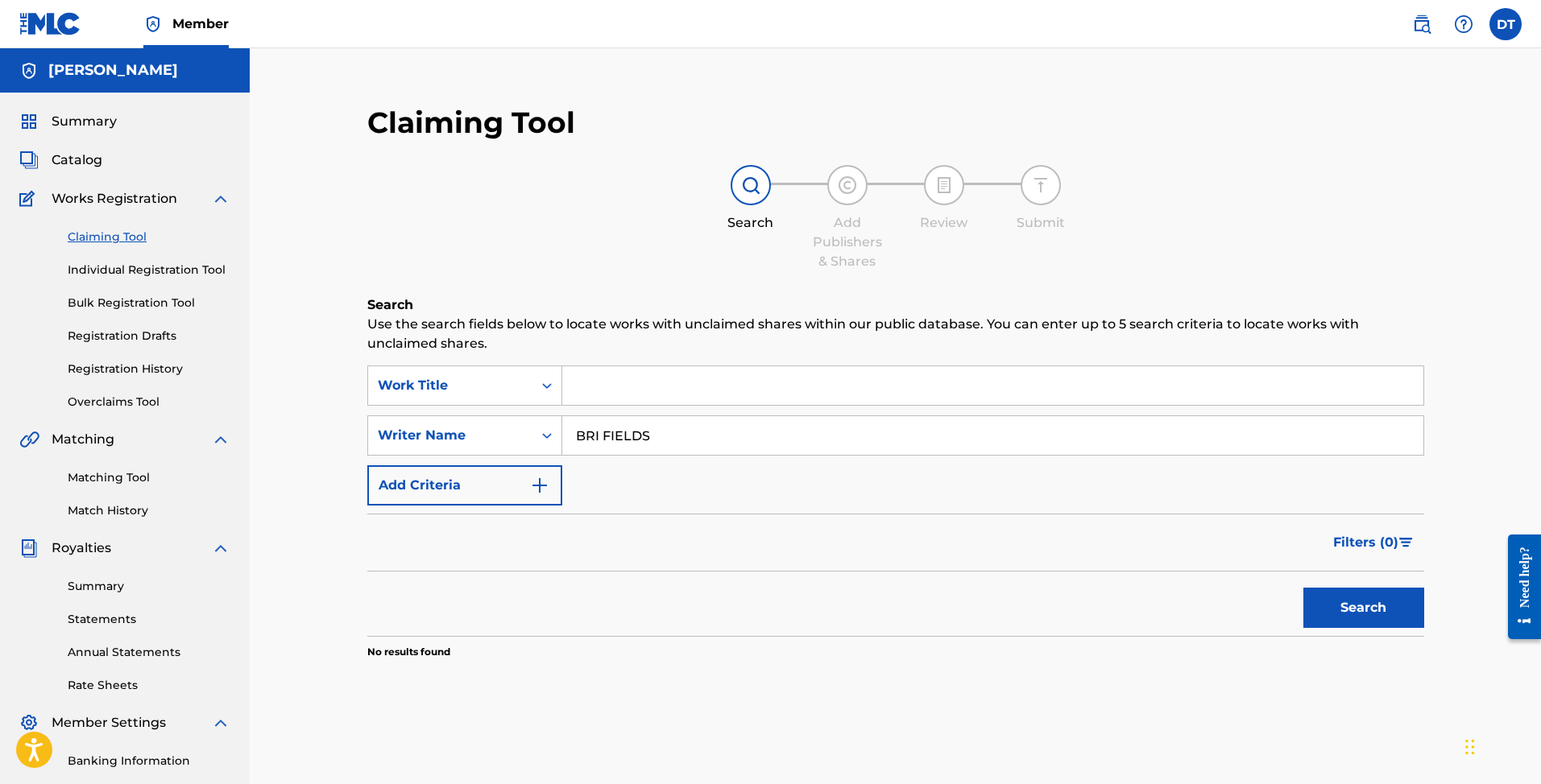
click at [1363, 608] on button "Search" at bounding box center [1363, 607] width 120 height 40
drag, startPoint x: 632, startPoint y: 435, endPoint x: 411, endPoint y: 431, distance: 221.0
click at [411, 431] on div "SearchWithCriteria7d990830-883a-4c1c-b6d9-73591348e96f Writer Name [PERSON_NAME]" at bounding box center [896, 435] width 1057 height 40
type input "Bri"
